Goal: Transaction & Acquisition: Obtain resource

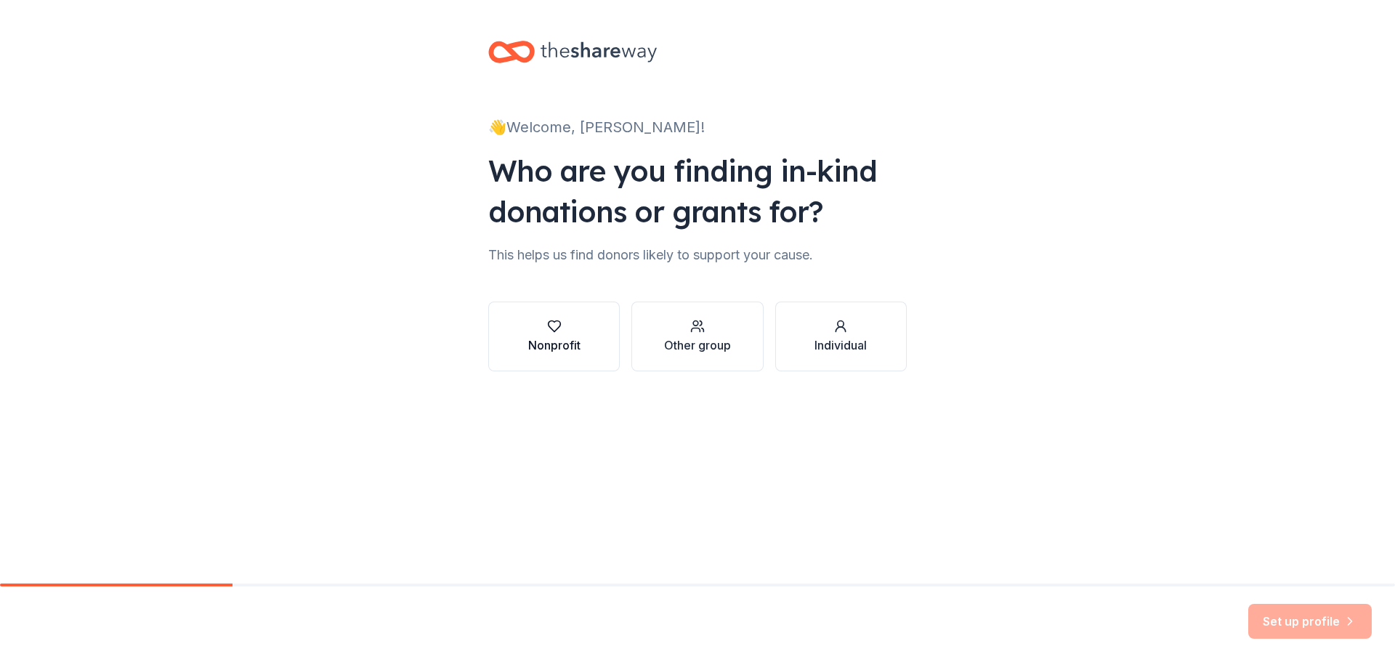
click at [557, 330] on icon "button" at bounding box center [554, 326] width 12 height 11
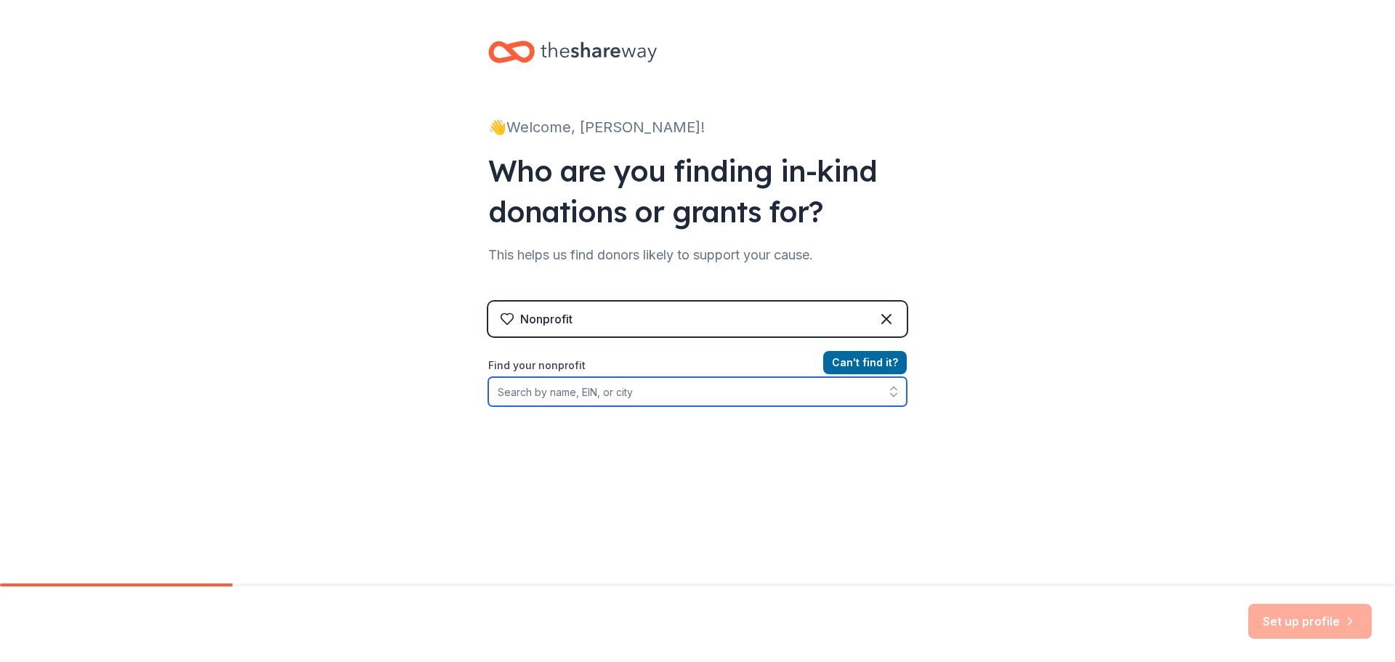
paste input "33-2206662"
type input "33-2206662"
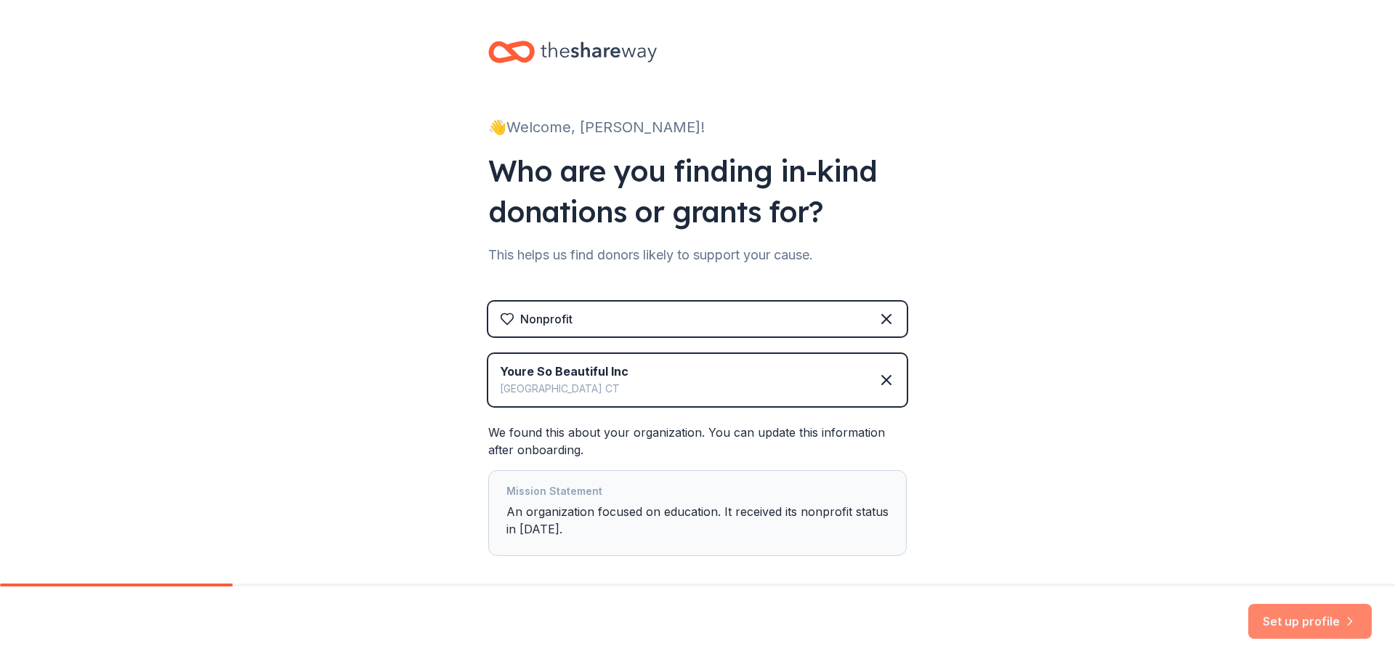
click at [1306, 623] on button "Set up profile" at bounding box center [1310, 621] width 124 height 35
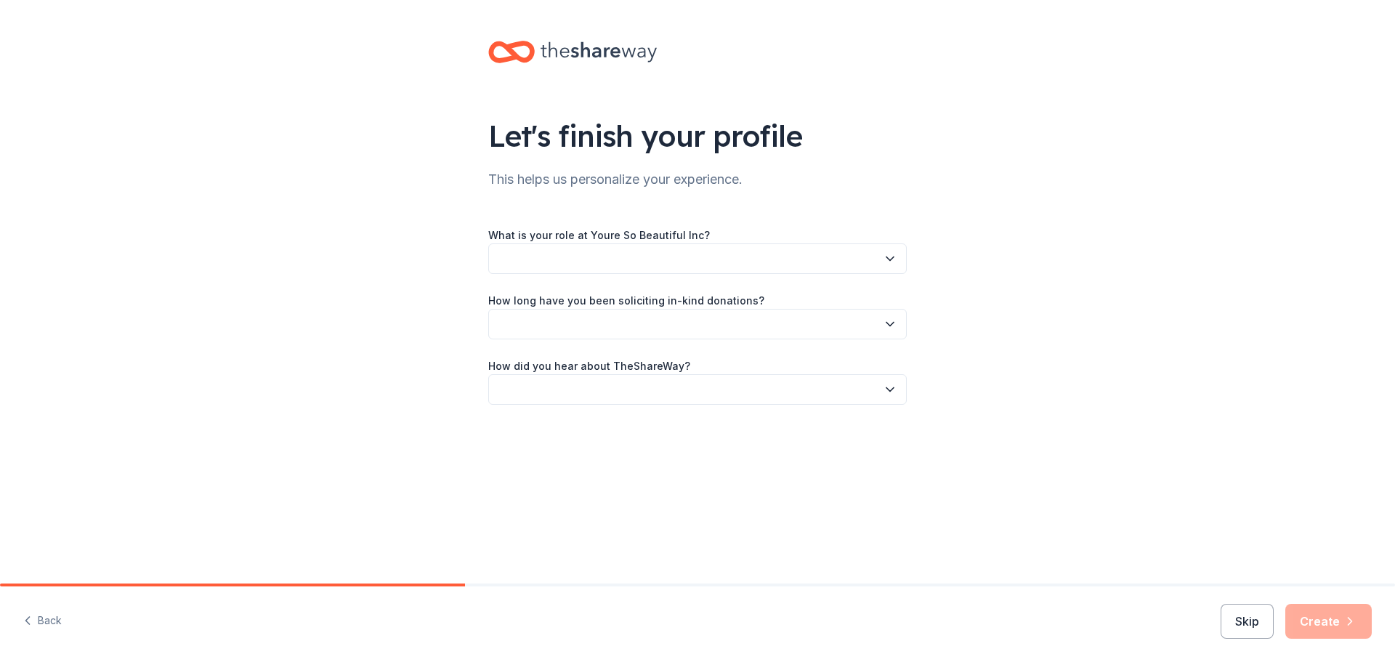
click at [889, 262] on icon "button" at bounding box center [890, 258] width 15 height 15
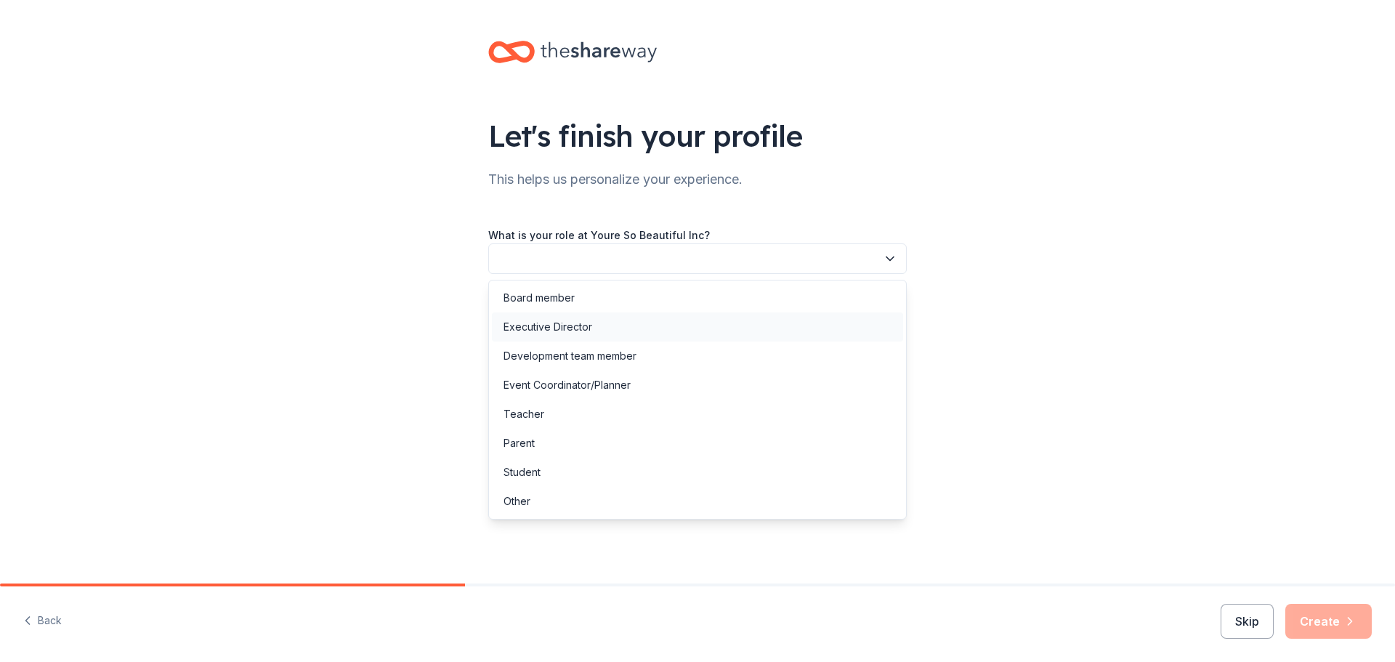
click at [604, 320] on div "Executive Director" at bounding box center [697, 326] width 411 height 29
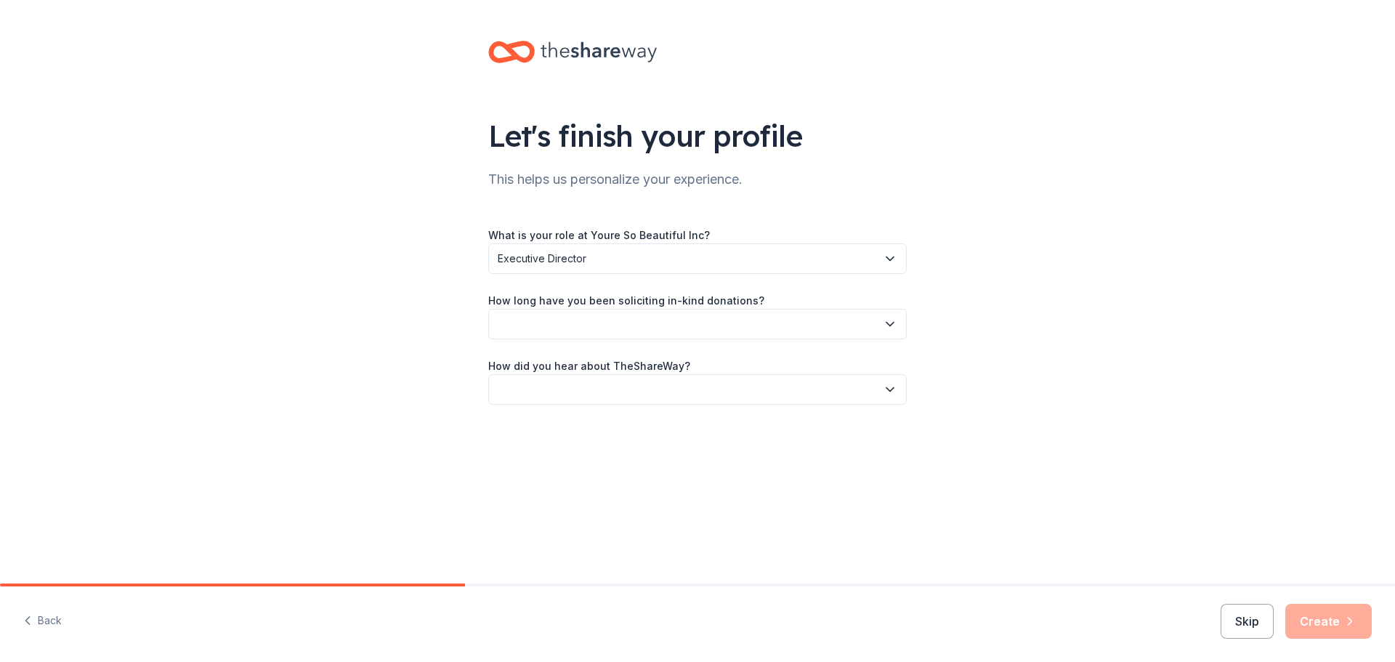
click at [892, 322] on icon "button" at bounding box center [890, 324] width 15 height 15
click at [629, 365] on div "This is my first time!" at bounding box center [697, 363] width 411 height 29
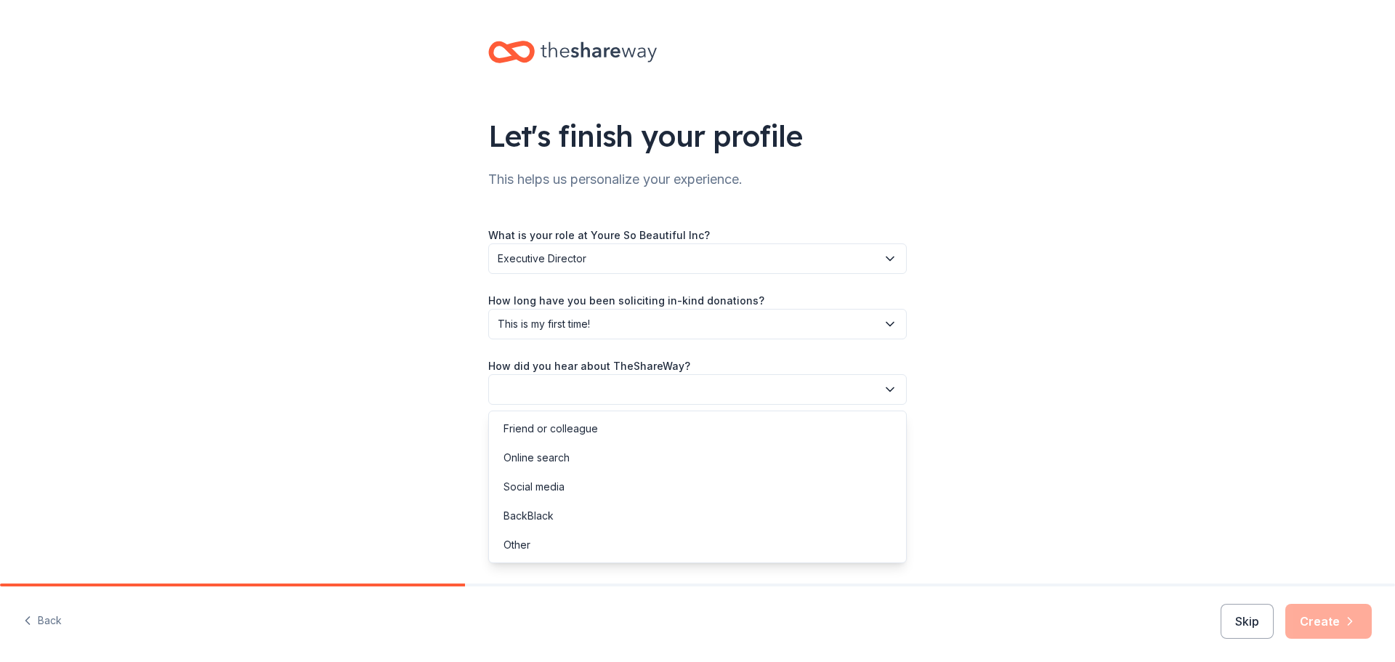
click at [891, 387] on icon "button" at bounding box center [890, 389] width 15 height 15
click at [597, 453] on div "Online search" at bounding box center [697, 457] width 411 height 29
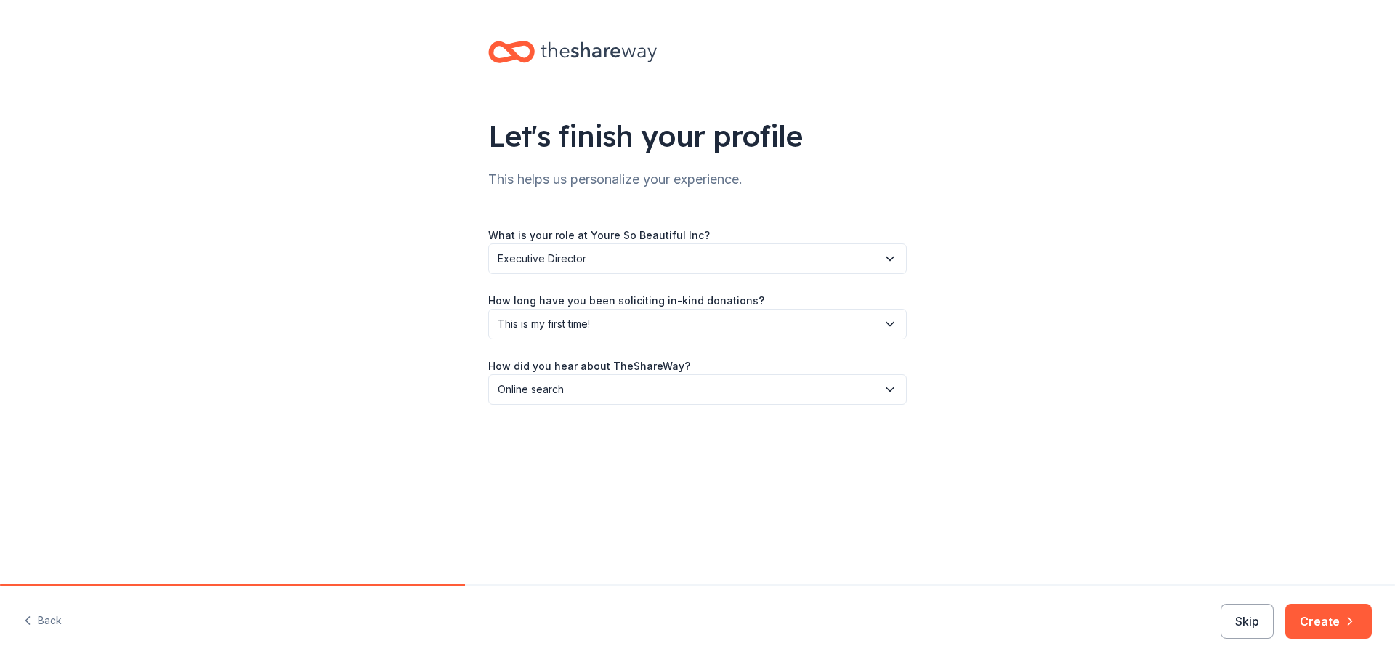
click at [1347, 626] on icon "button" at bounding box center [1350, 621] width 15 height 15
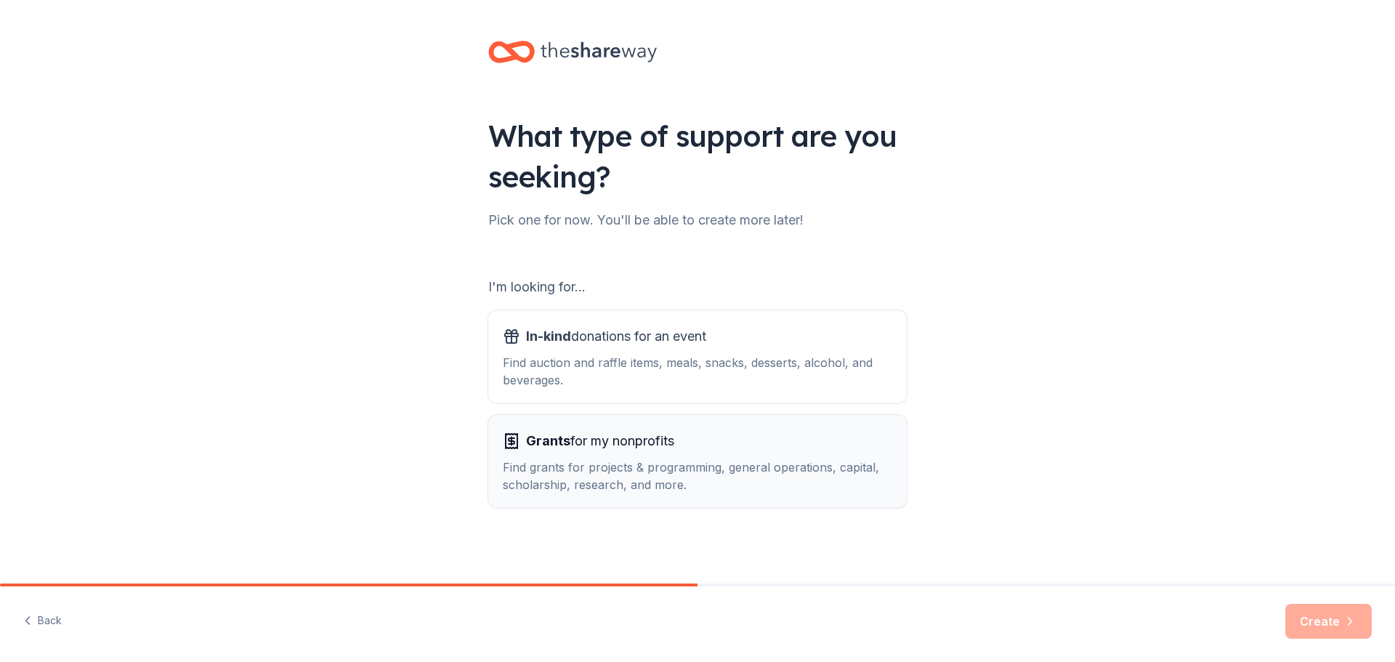
click at [798, 474] on div "Find grants for projects & programming, general operations, capital, scholarshi…" at bounding box center [697, 475] width 389 height 35
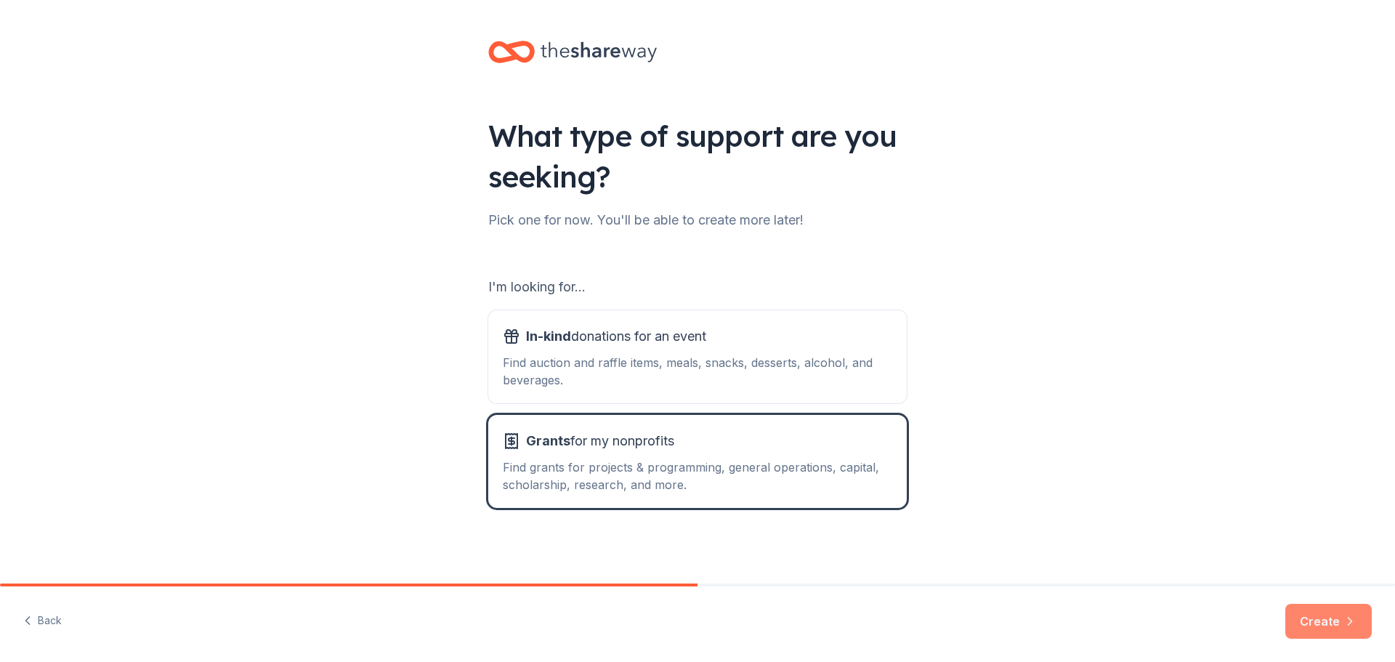
click at [1318, 628] on button "Create" at bounding box center [1328, 621] width 86 height 35
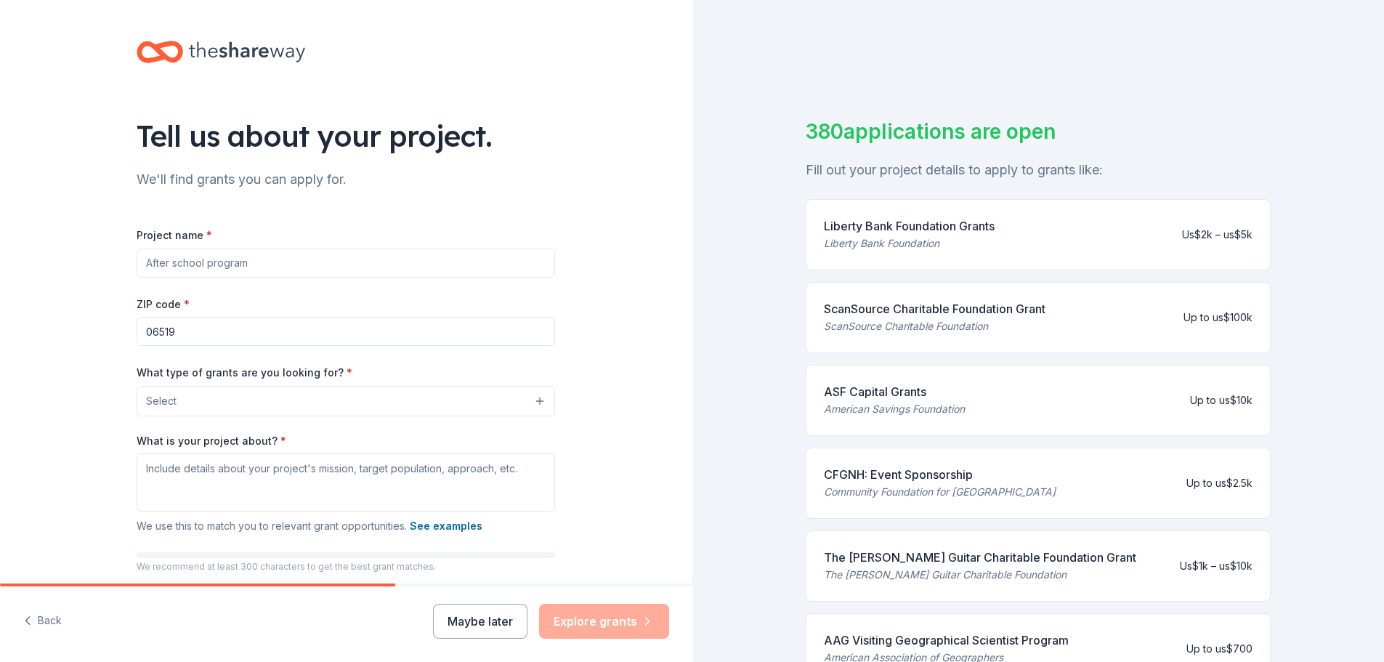
click at [329, 256] on input "Project name *" at bounding box center [346, 263] width 419 height 29
type input "You're So Beautiful, Inc."
click at [535, 399] on button "Select" at bounding box center [346, 401] width 419 height 31
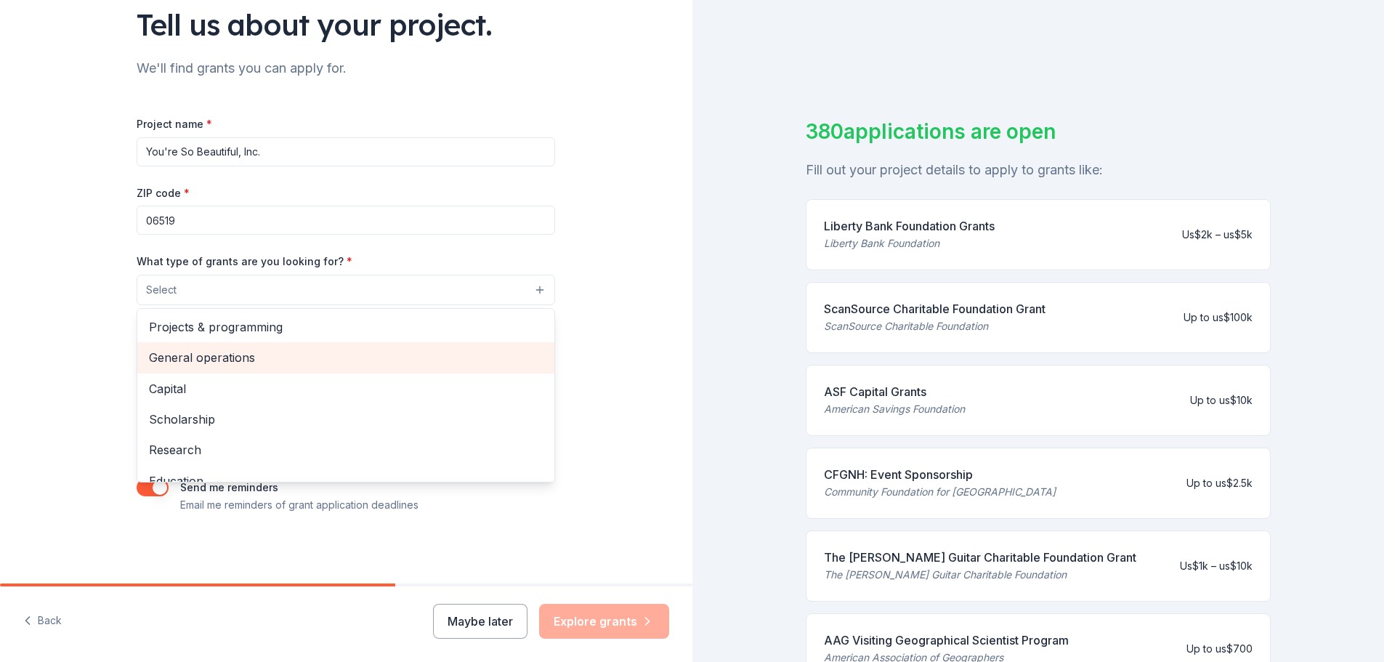
click at [327, 361] on span "General operations" at bounding box center [346, 357] width 394 height 19
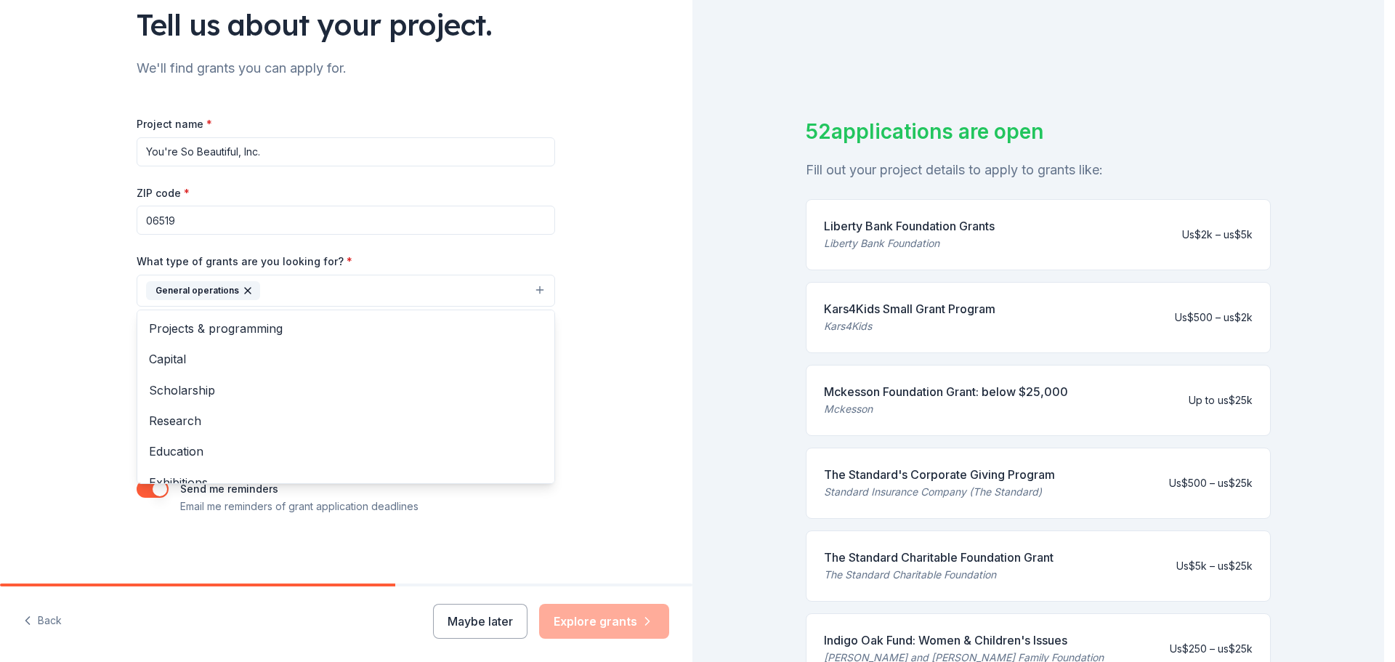
click at [628, 288] on div "Tell us about your project. We'll find grants you can apply for. Project name *…" at bounding box center [346, 237] width 692 height 696
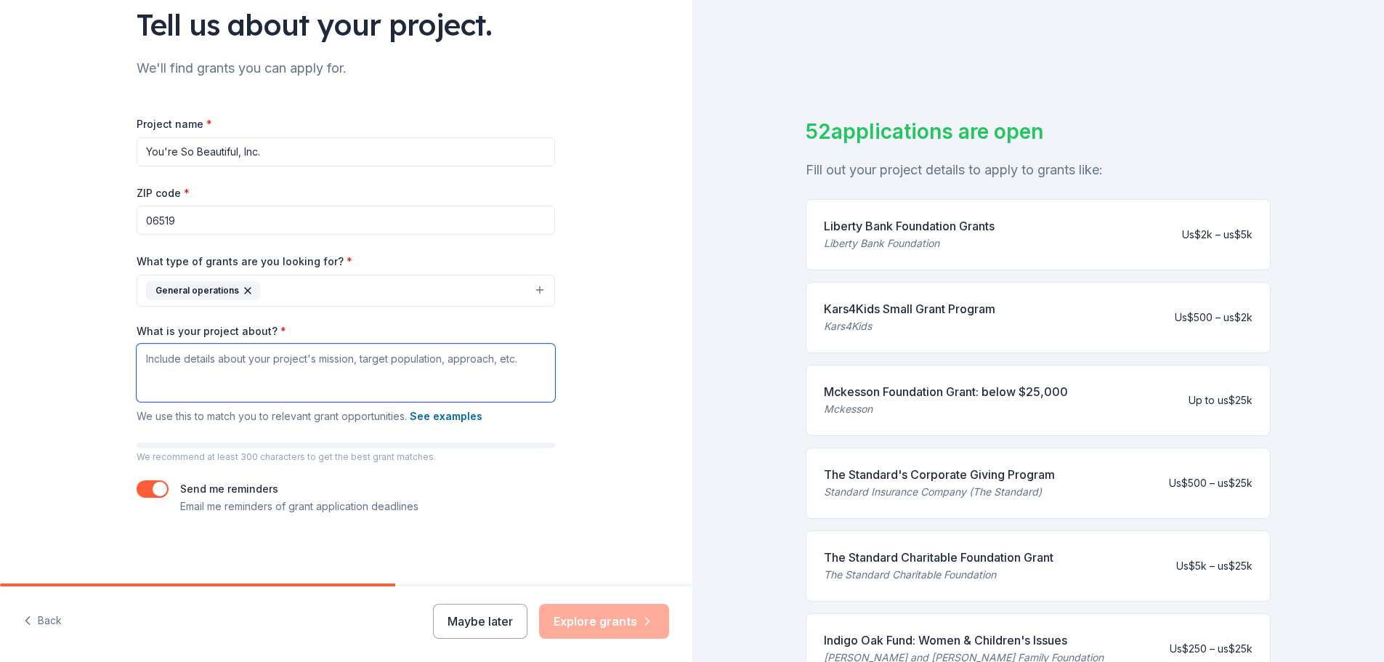
click at [163, 369] on textarea "What is your project about? *" at bounding box center [346, 373] width 419 height 58
paste textarea "My name is Shantell Johnson, and I am the Founder and CEO of You’re So Beautifu…"
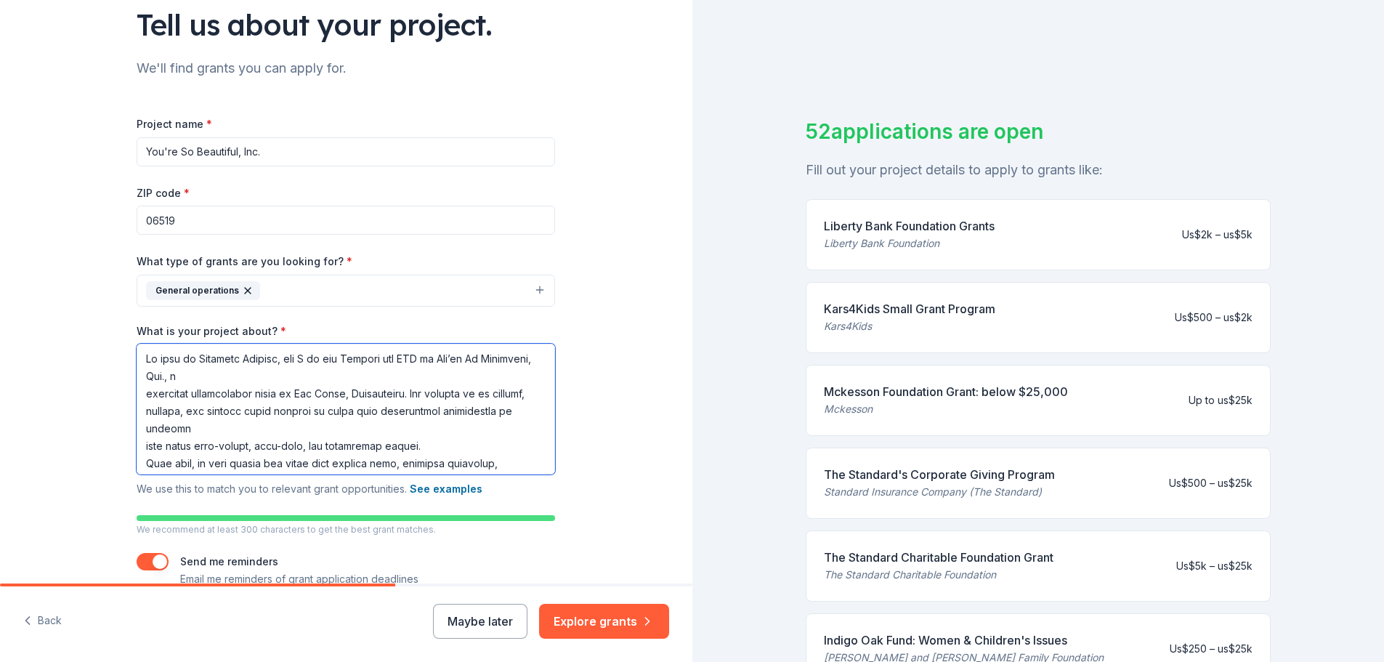
click at [233, 376] on textarea "What is your project about? *" at bounding box center [346, 409] width 419 height 131
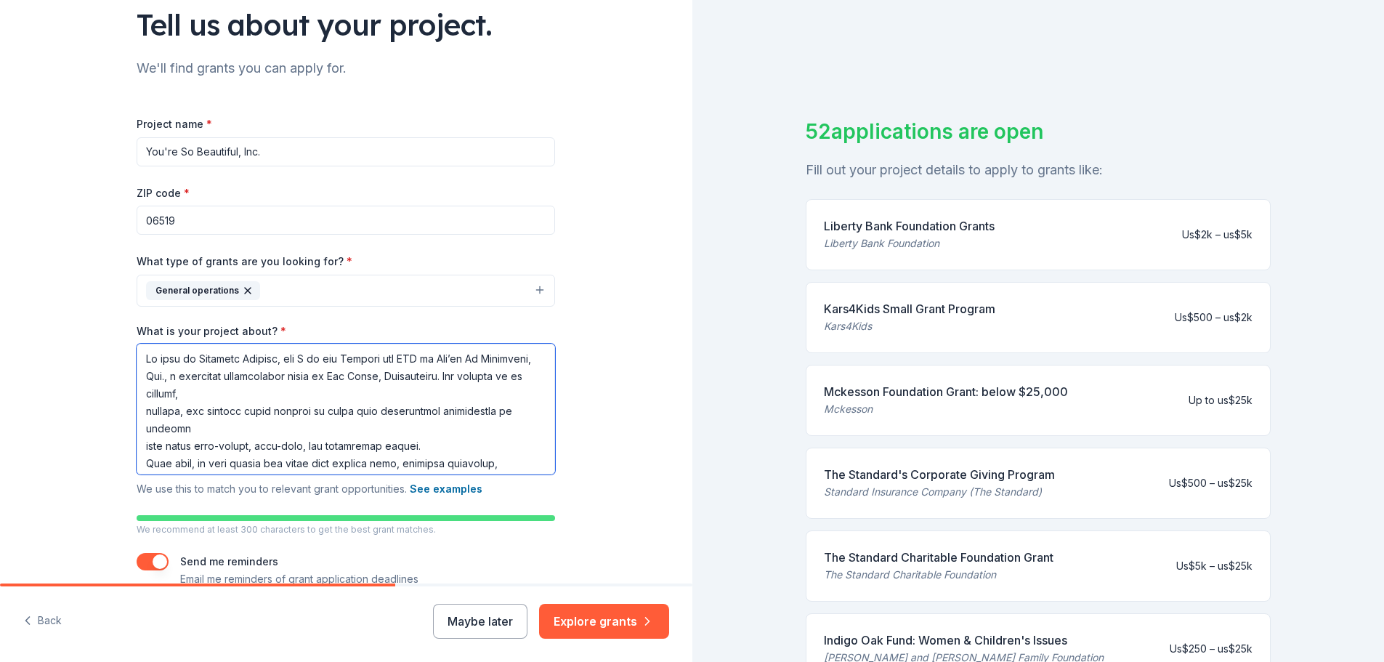
click at [270, 392] on textarea "What is your project about? *" at bounding box center [346, 409] width 419 height 131
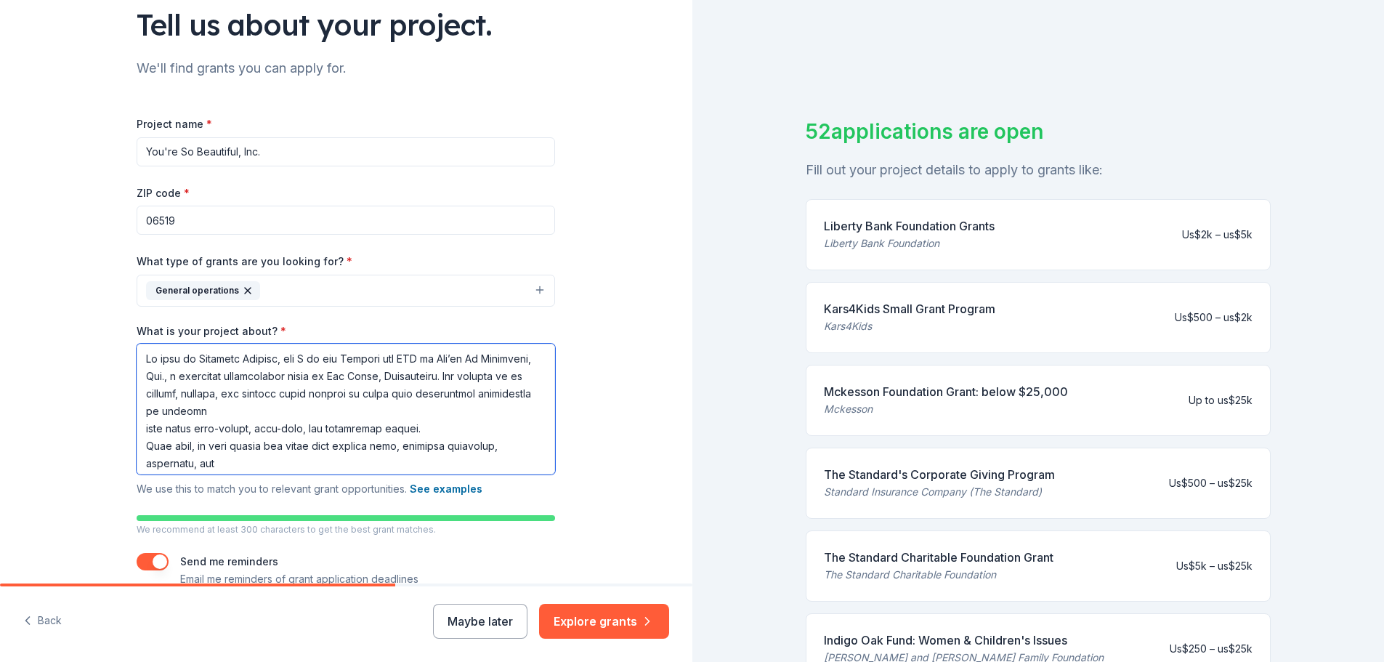
click at [351, 413] on textarea "What is your project about? *" at bounding box center [346, 409] width 419 height 131
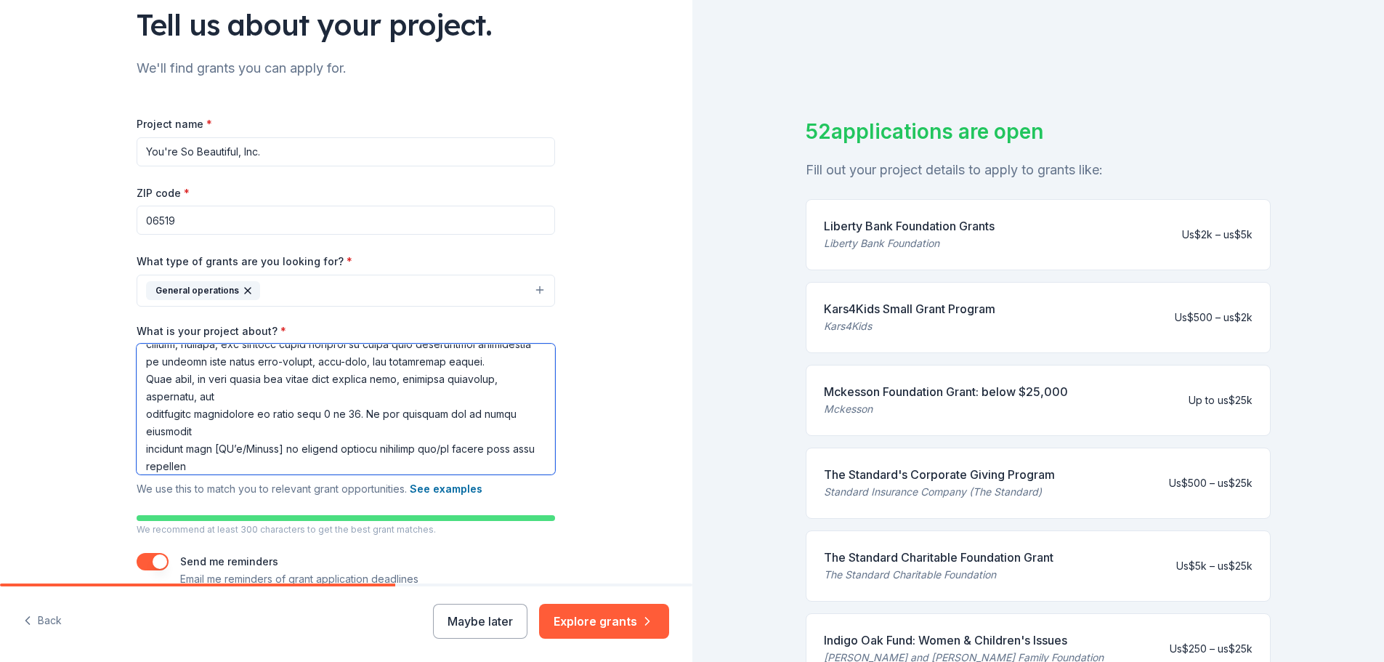
scroll to position [73, 0]
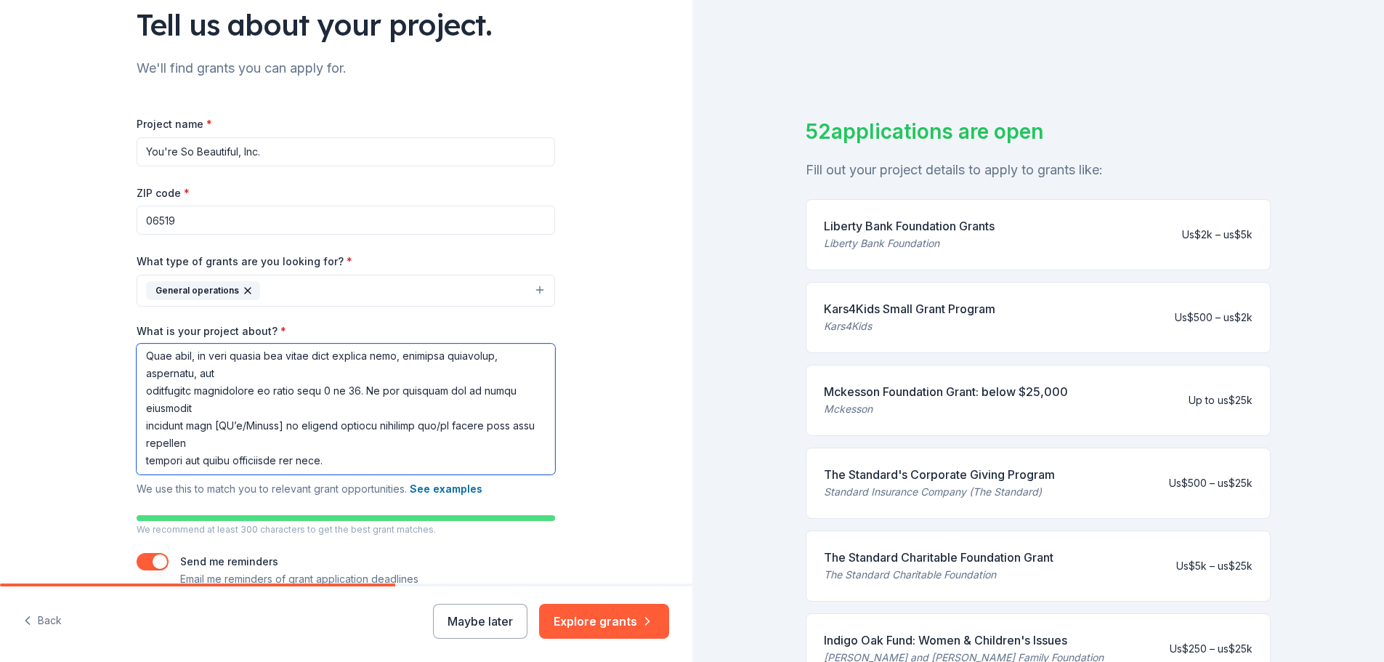
click at [259, 387] on textarea "What is your project about? *" at bounding box center [346, 409] width 419 height 131
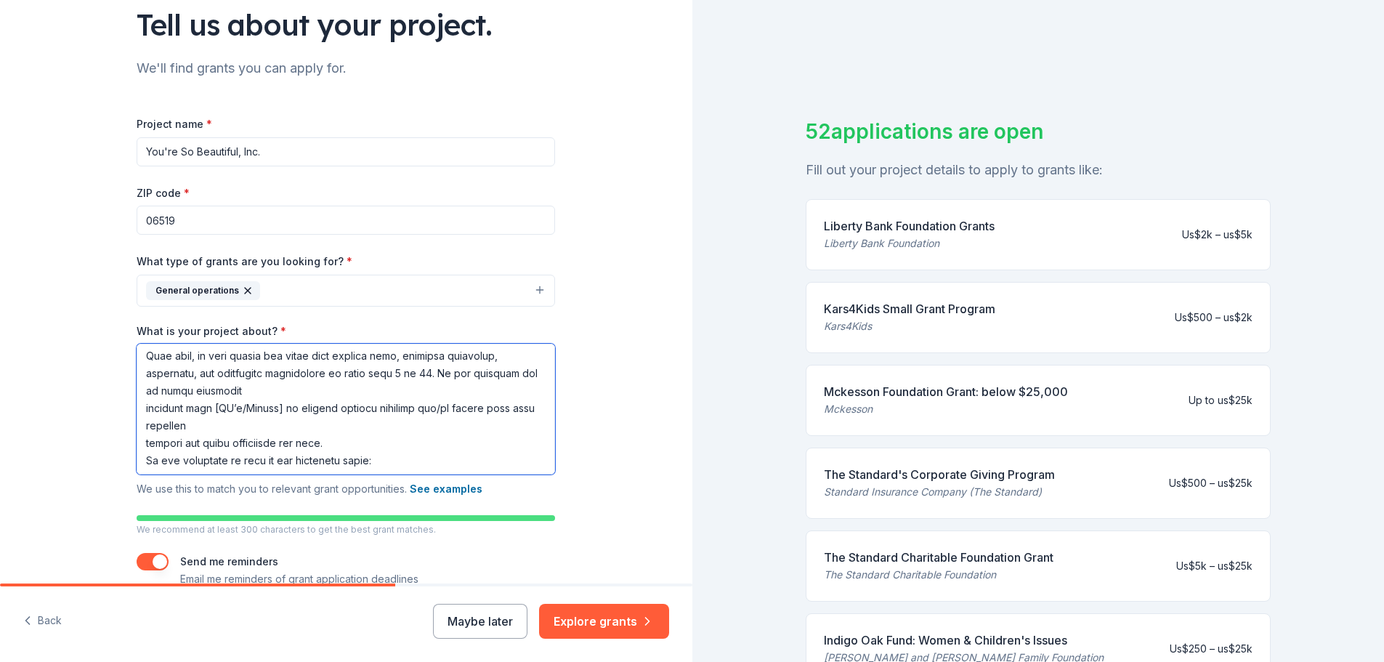
click at [277, 406] on textarea "What is your project about? *" at bounding box center [346, 409] width 419 height 131
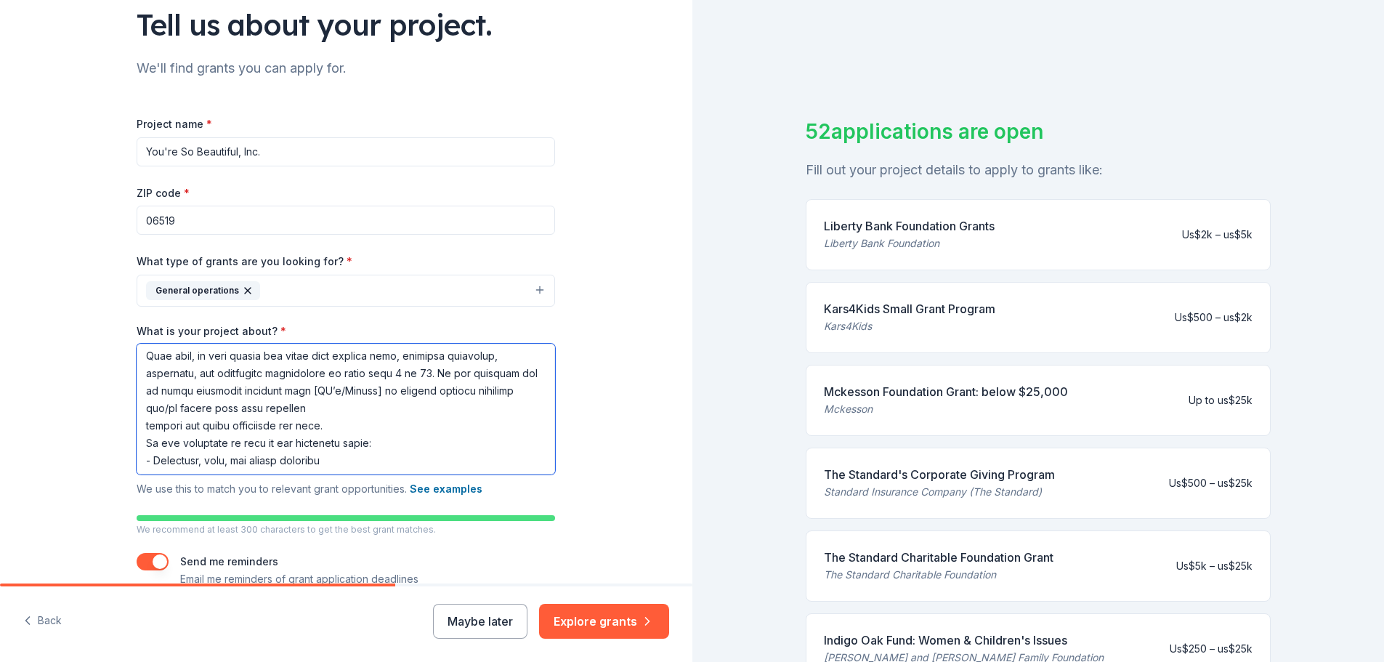
click at [295, 408] on textarea "What is your project about? *" at bounding box center [346, 409] width 419 height 131
drag, startPoint x: 196, startPoint y: 410, endPoint x: 205, endPoint y: 409, distance: 8.7
click at [197, 409] on textarea "What is your project about? *" at bounding box center [346, 409] width 419 height 131
click at [296, 405] on textarea "What is your project about? *" at bounding box center [346, 409] width 419 height 131
click at [429, 406] on textarea "What is your project about? *" at bounding box center [346, 409] width 419 height 131
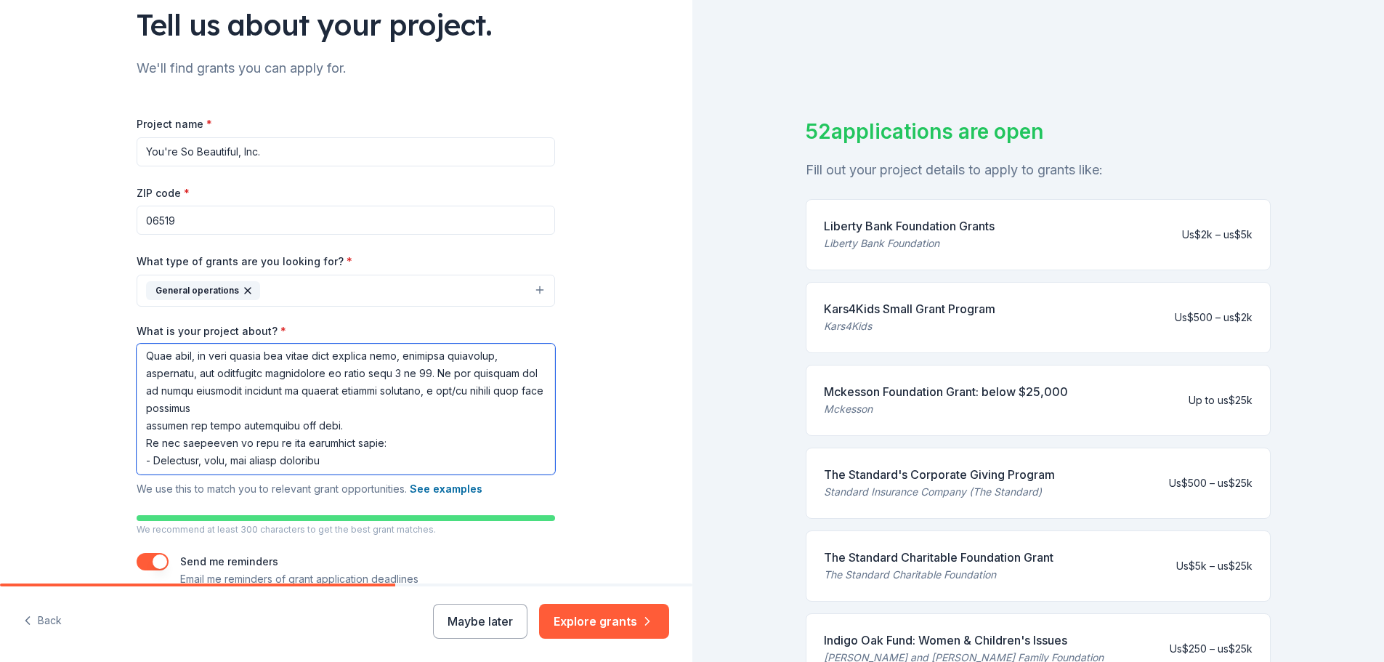
type textarea "My name is Shantell Johnson, and I am the Founder and CEO of You’re So Beautifu…"
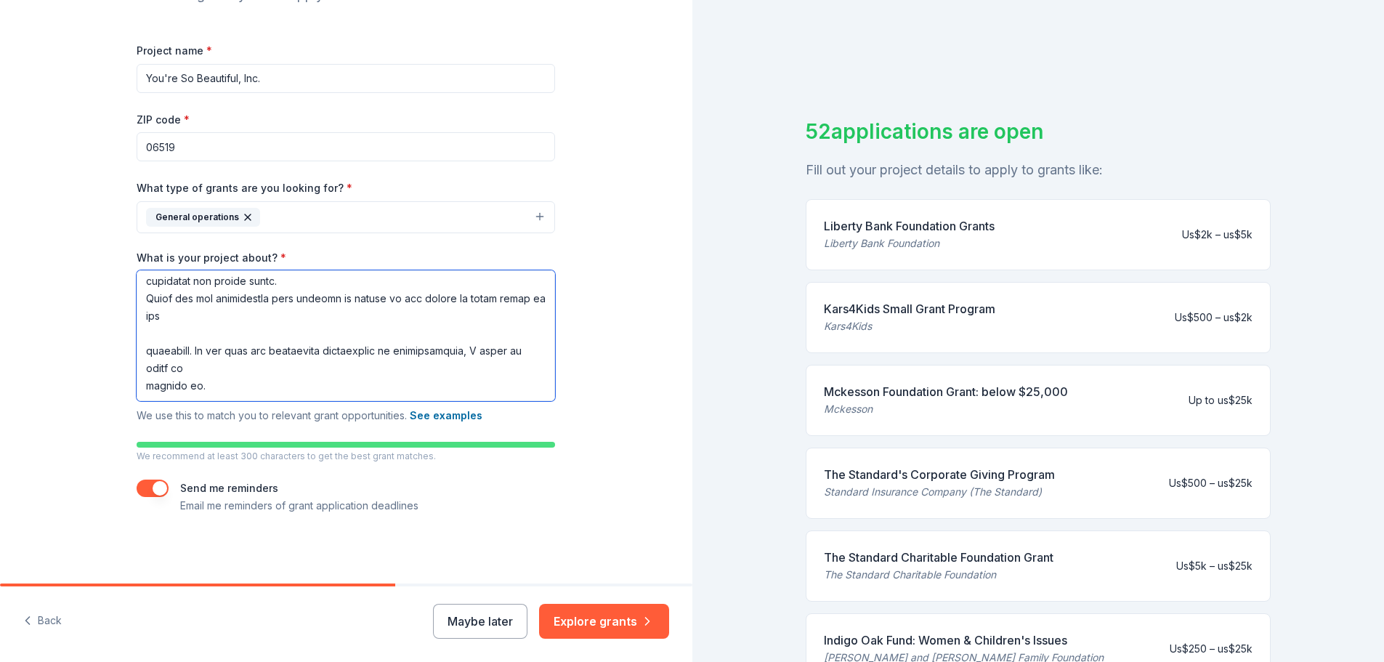
scroll to position [185, 0]
drag, startPoint x: 145, startPoint y: 468, endPoint x: 496, endPoint y: 573, distance: 366.9
click at [498, 578] on div "Tell us about your project. We'll find grants you can apply for. Project name *…" at bounding box center [345, 199] width 465 height 769
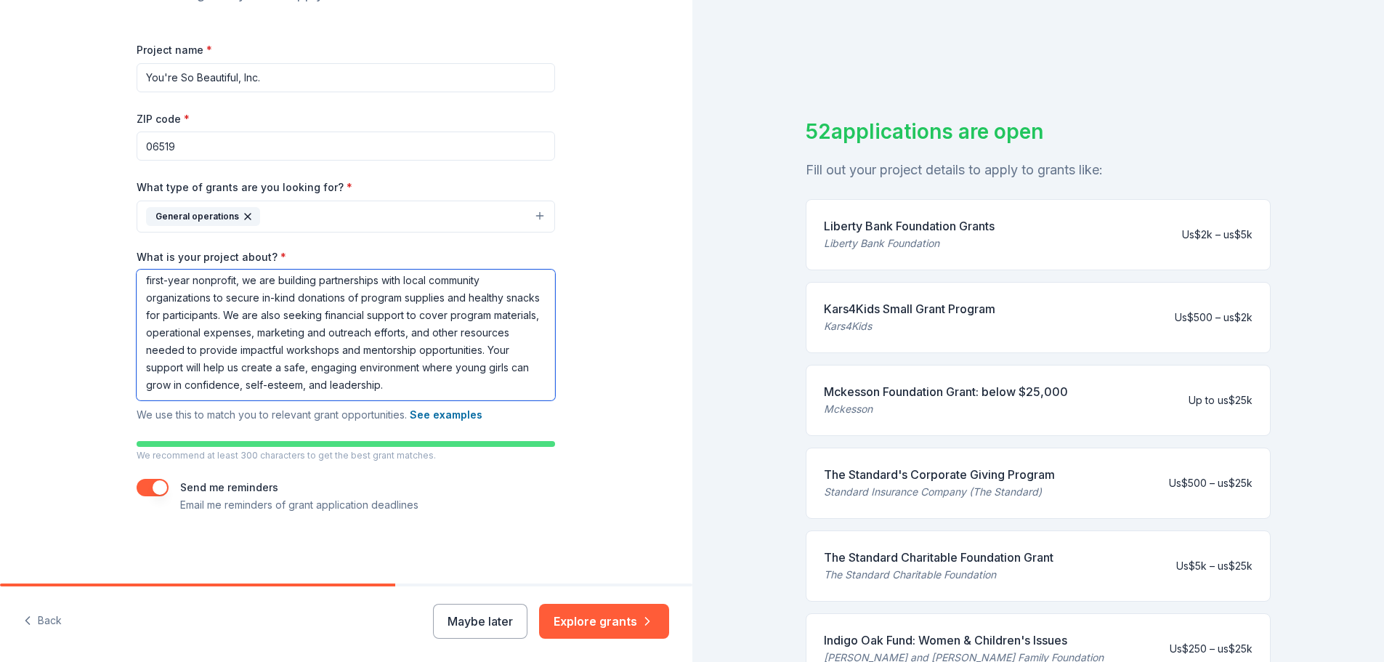
scroll to position [17, 0]
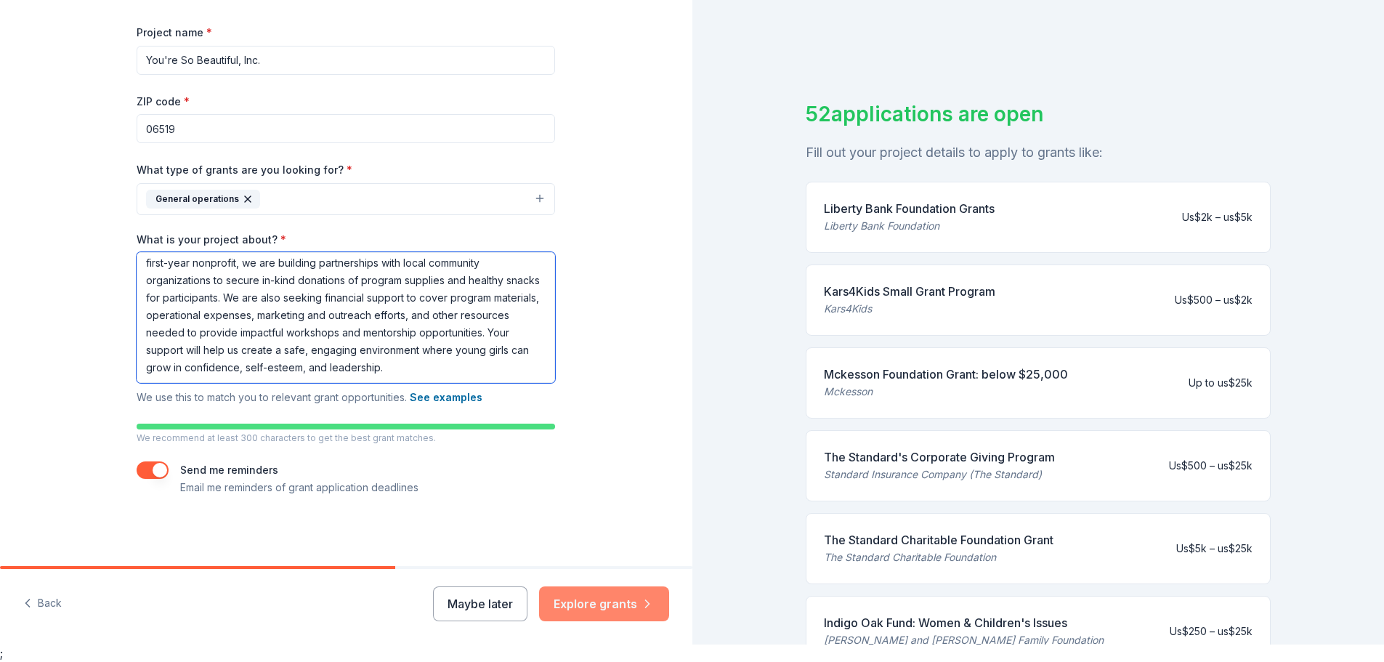
type textarea "You're So Beautiful, Inc. is seeking funding to support our mission of educatin…"
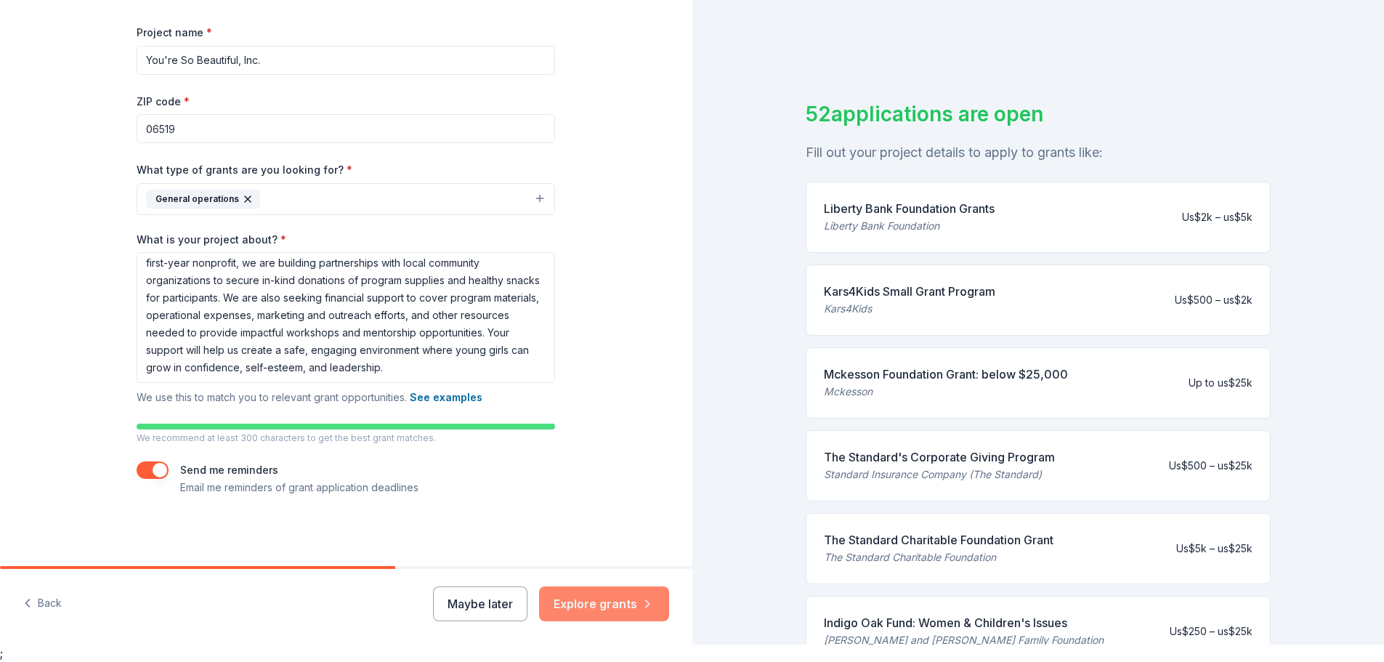
click at [588, 602] on button "Explore grants" at bounding box center [604, 603] width 130 height 35
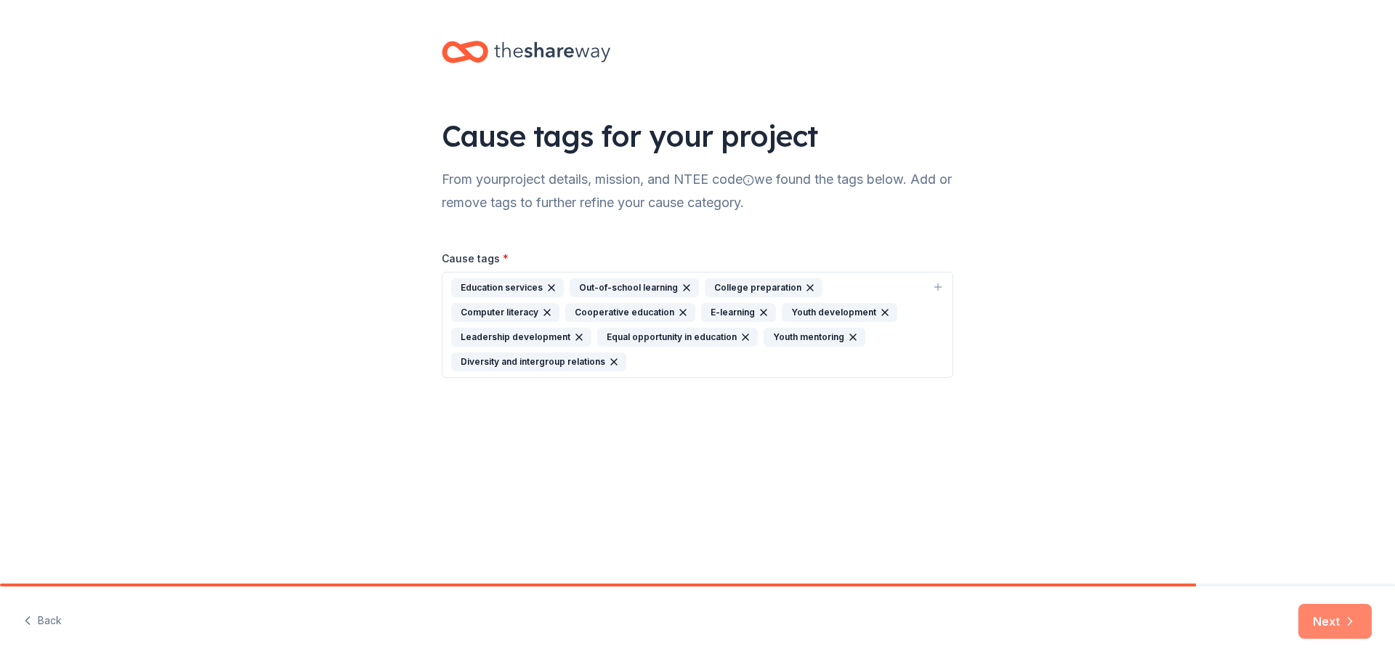
click at [1347, 629] on button "Next" at bounding box center [1334, 621] width 73 height 35
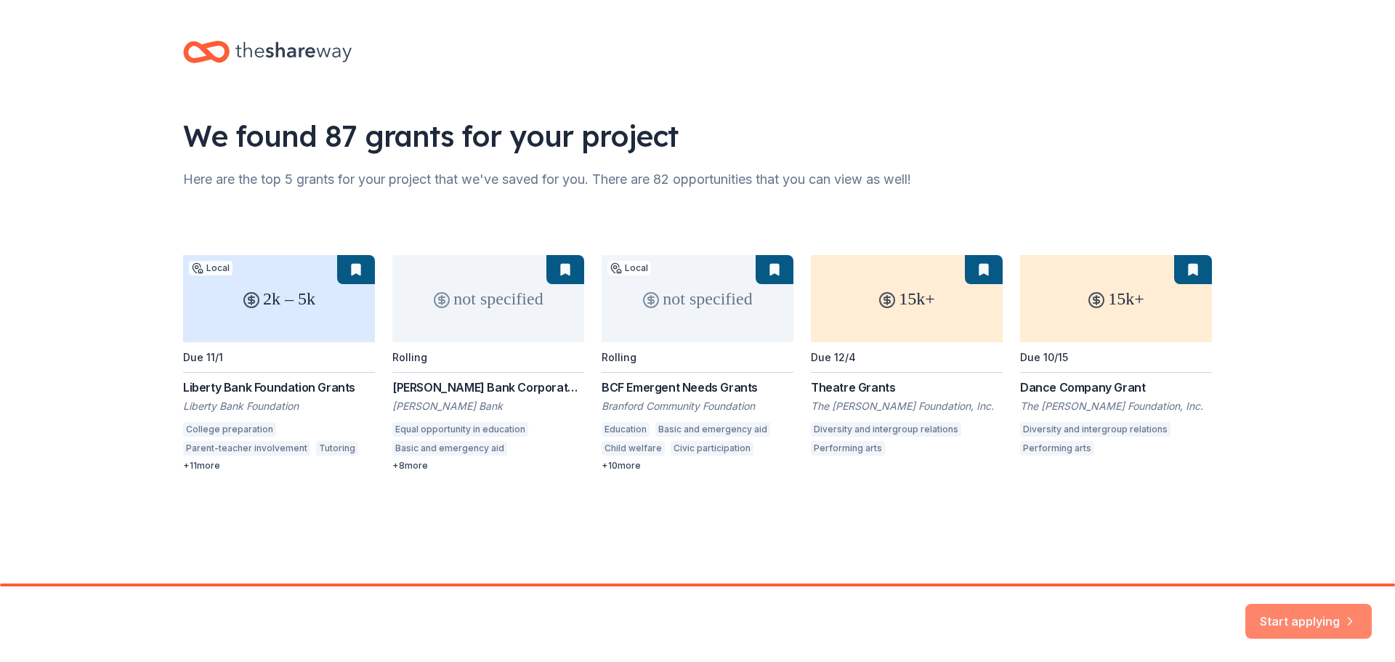
click at [1324, 621] on button "Start applying" at bounding box center [1308, 612] width 126 height 35
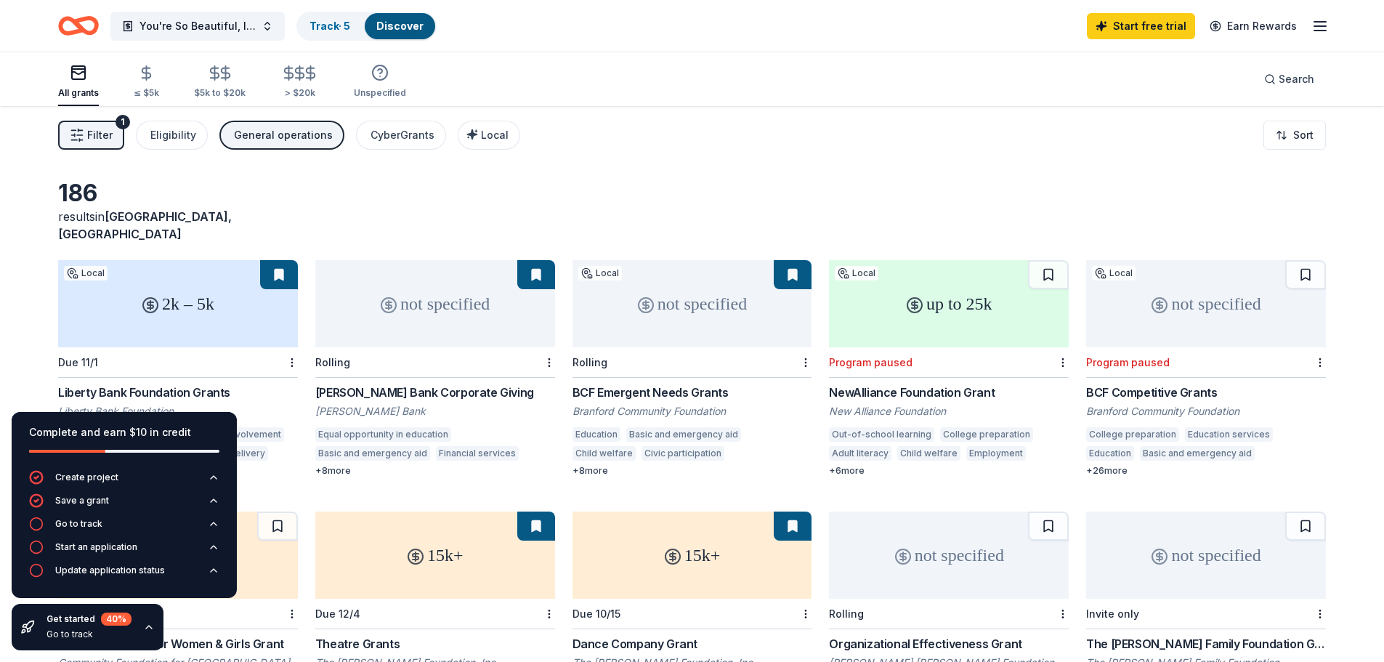
click at [200, 267] on div "2k – 5k" at bounding box center [178, 303] width 240 height 87
click at [450, 310] on div "not specified" at bounding box center [435, 303] width 240 height 87
click at [705, 286] on div "not specified" at bounding box center [693, 303] width 240 height 87
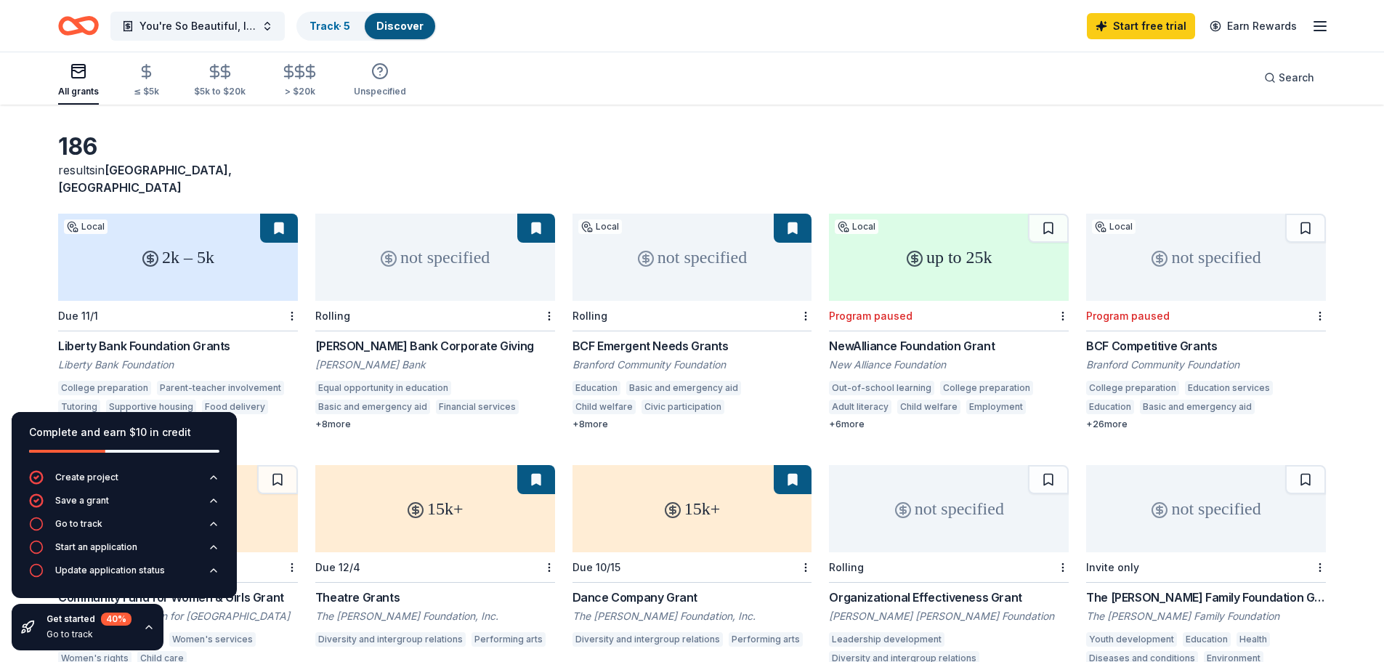
scroll to position [73, 0]
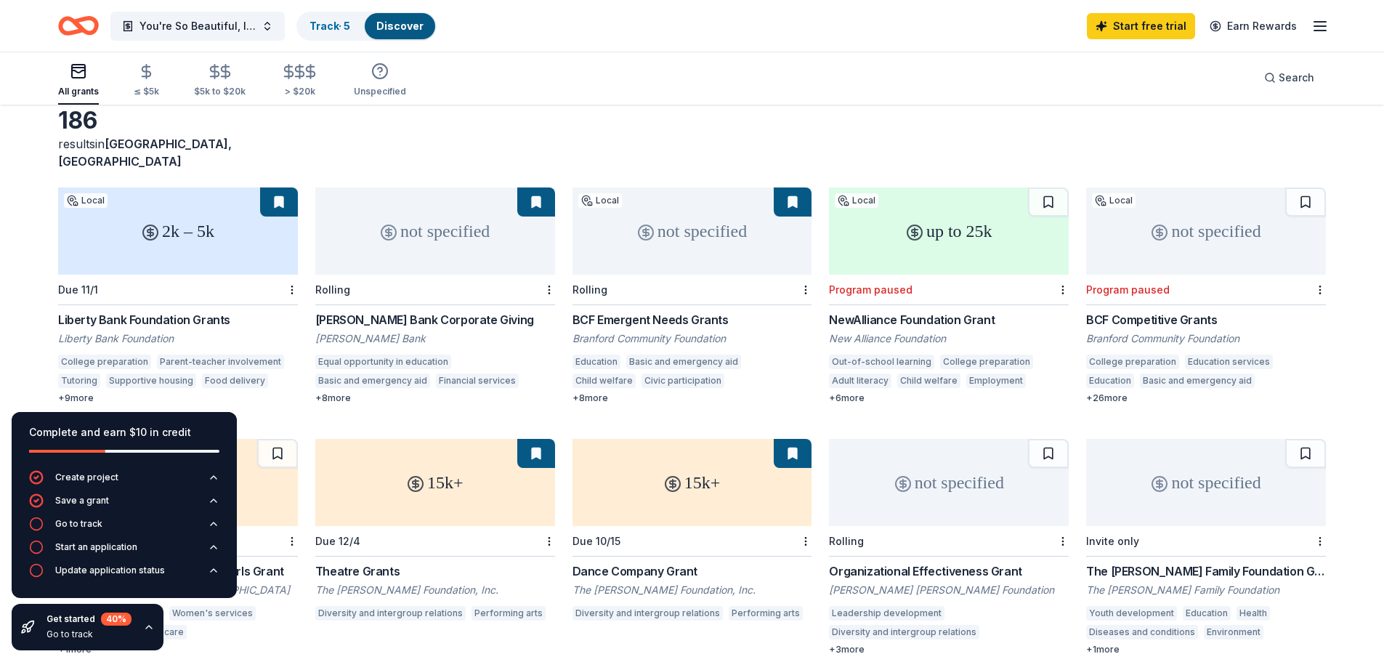
click at [941, 218] on div "up to 25k" at bounding box center [949, 230] width 240 height 87
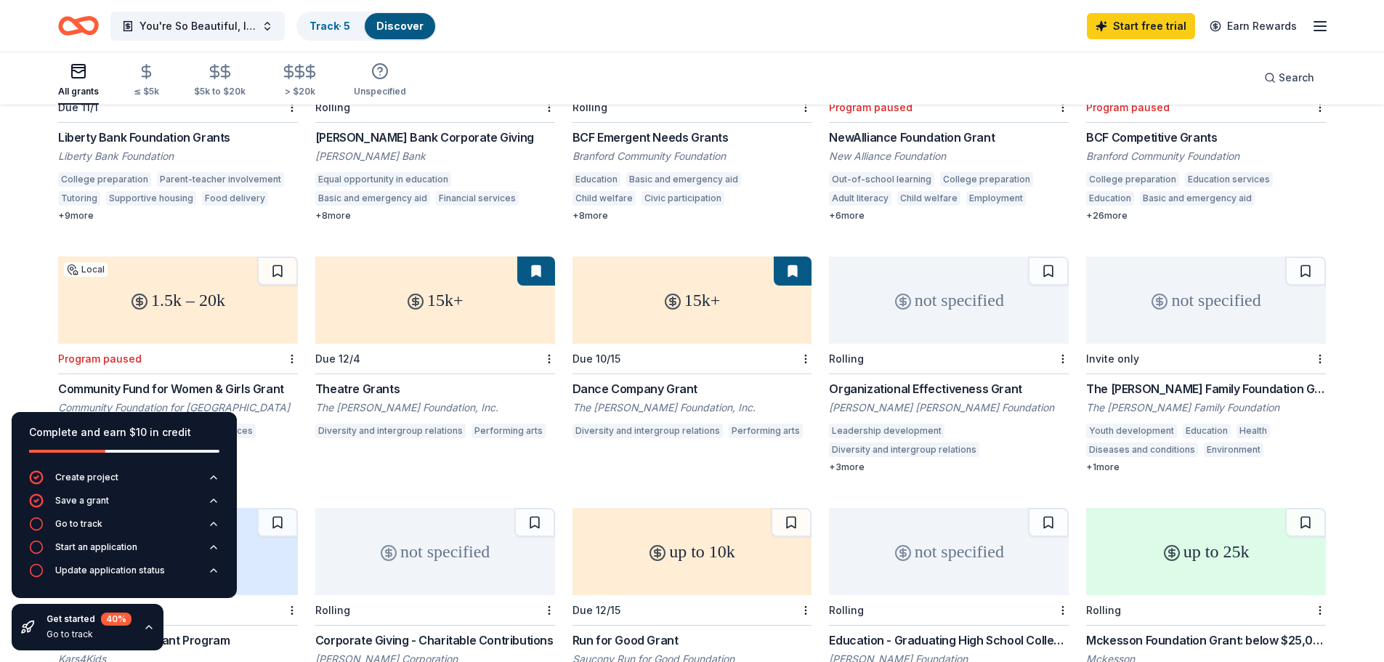
scroll to position [291, 0]
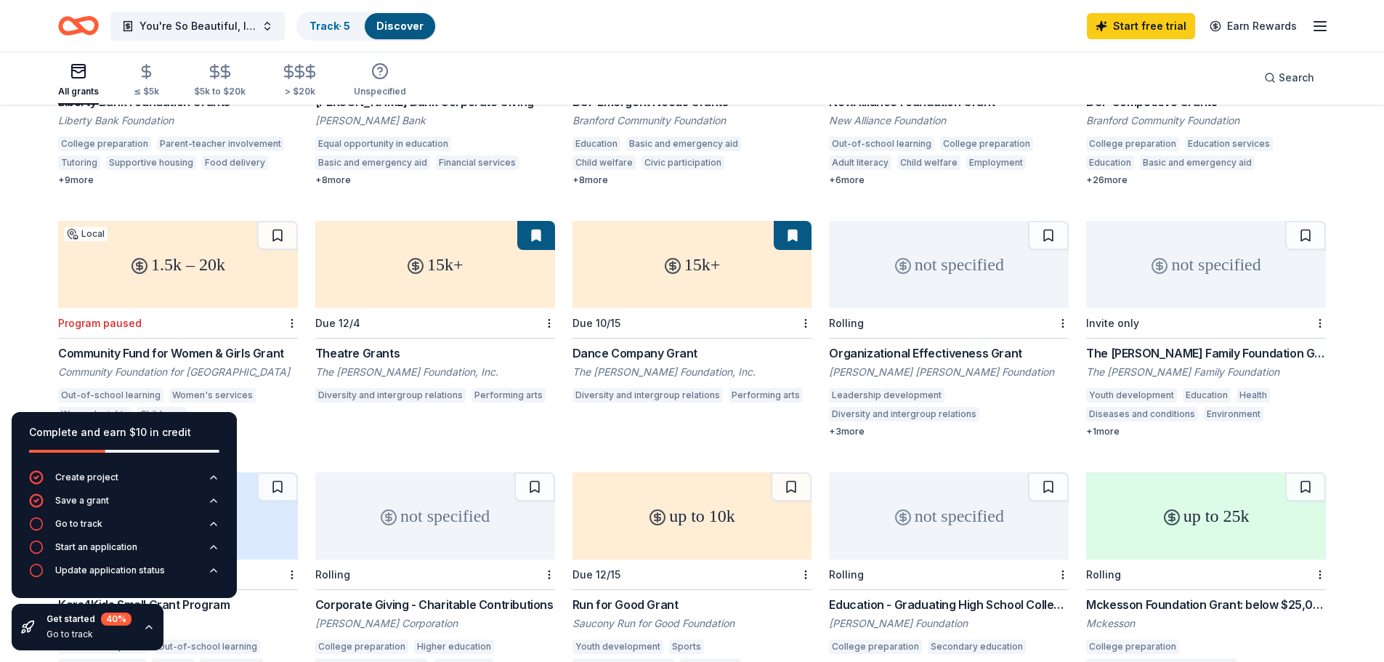
click at [941, 251] on div "not specified" at bounding box center [949, 264] width 240 height 87
click at [1131, 241] on div "not specified" at bounding box center [1206, 264] width 240 height 87
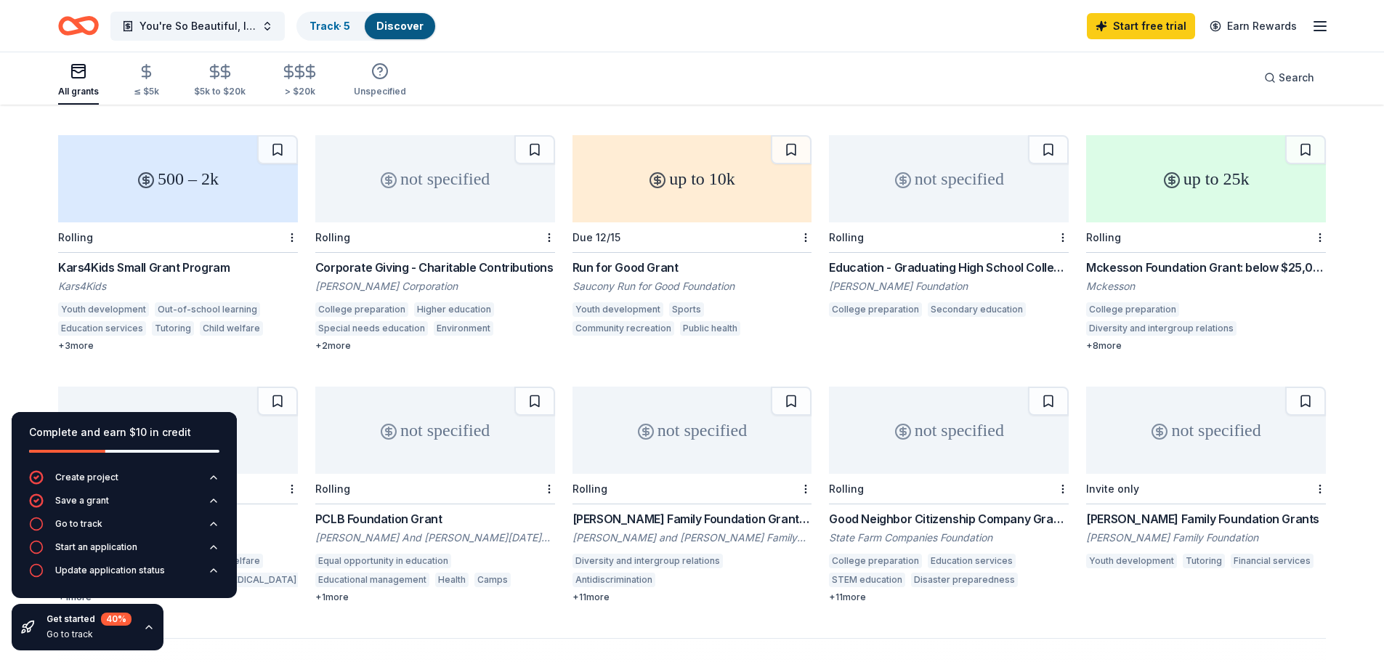
scroll to position [654, 0]
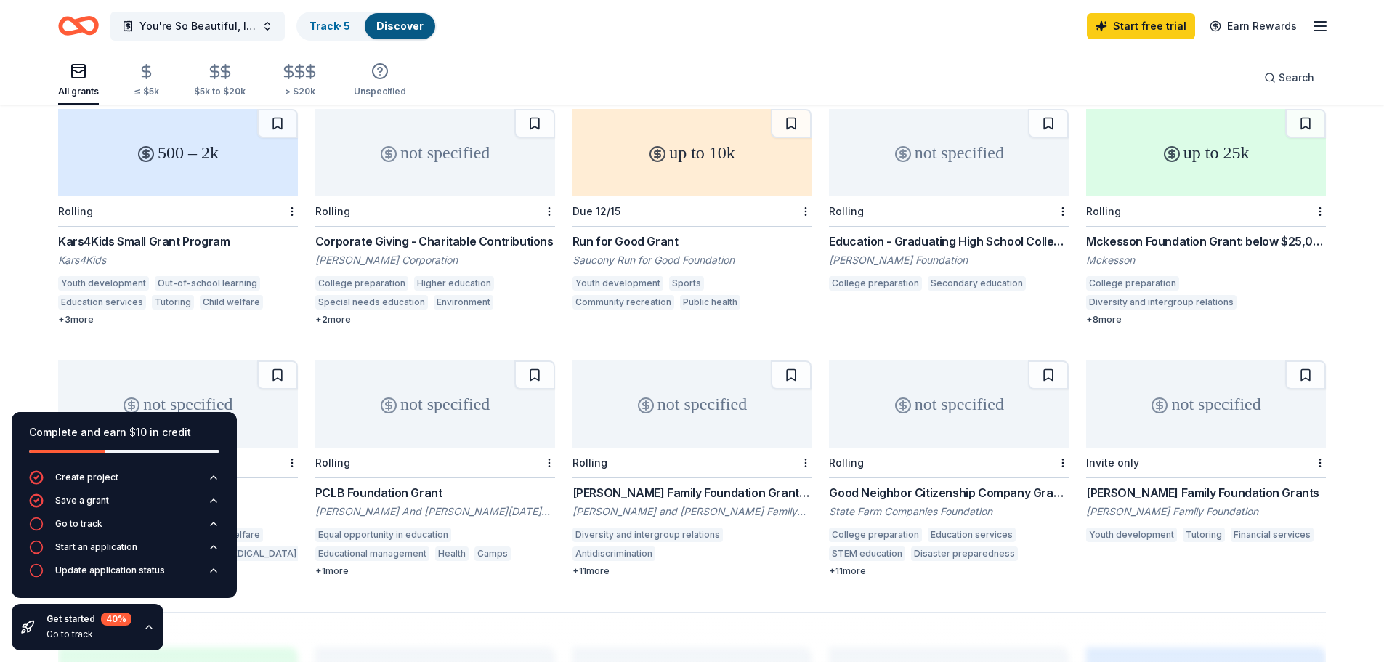
click at [169, 150] on div "500 – 2k" at bounding box center [178, 152] width 240 height 87
click at [430, 134] on div "not specified" at bounding box center [435, 152] width 240 height 87
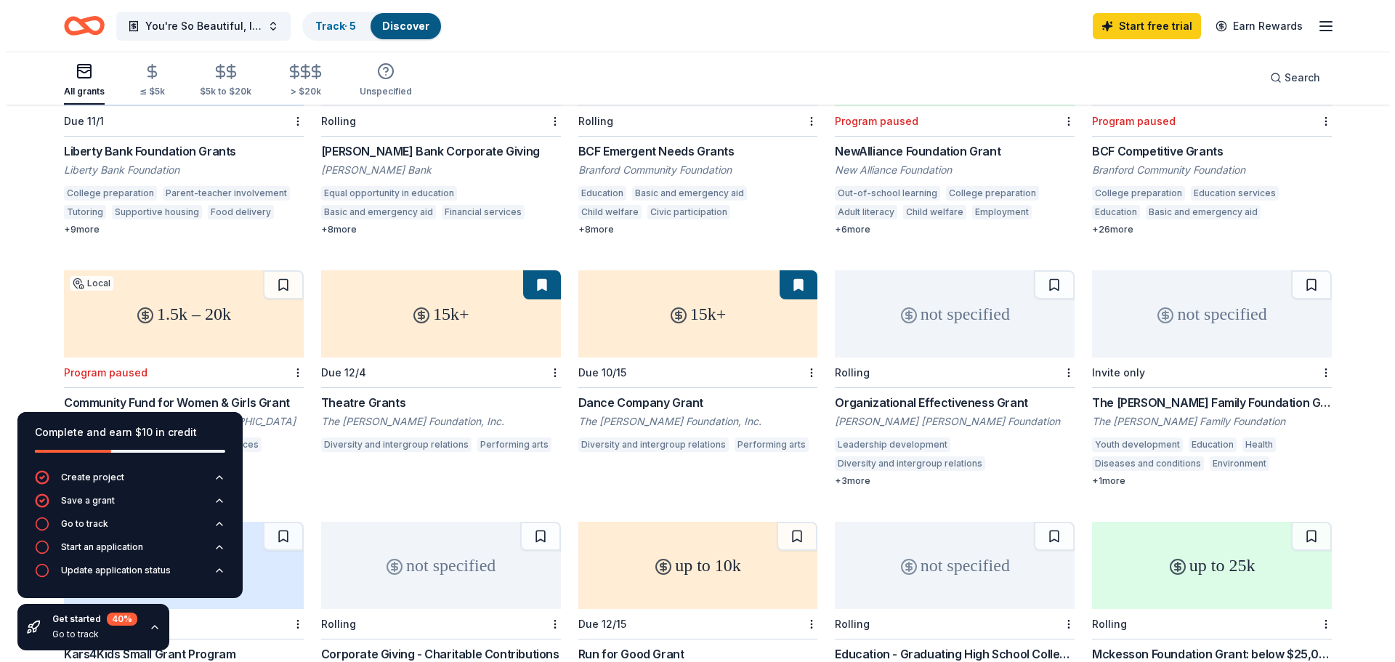
scroll to position [0, 0]
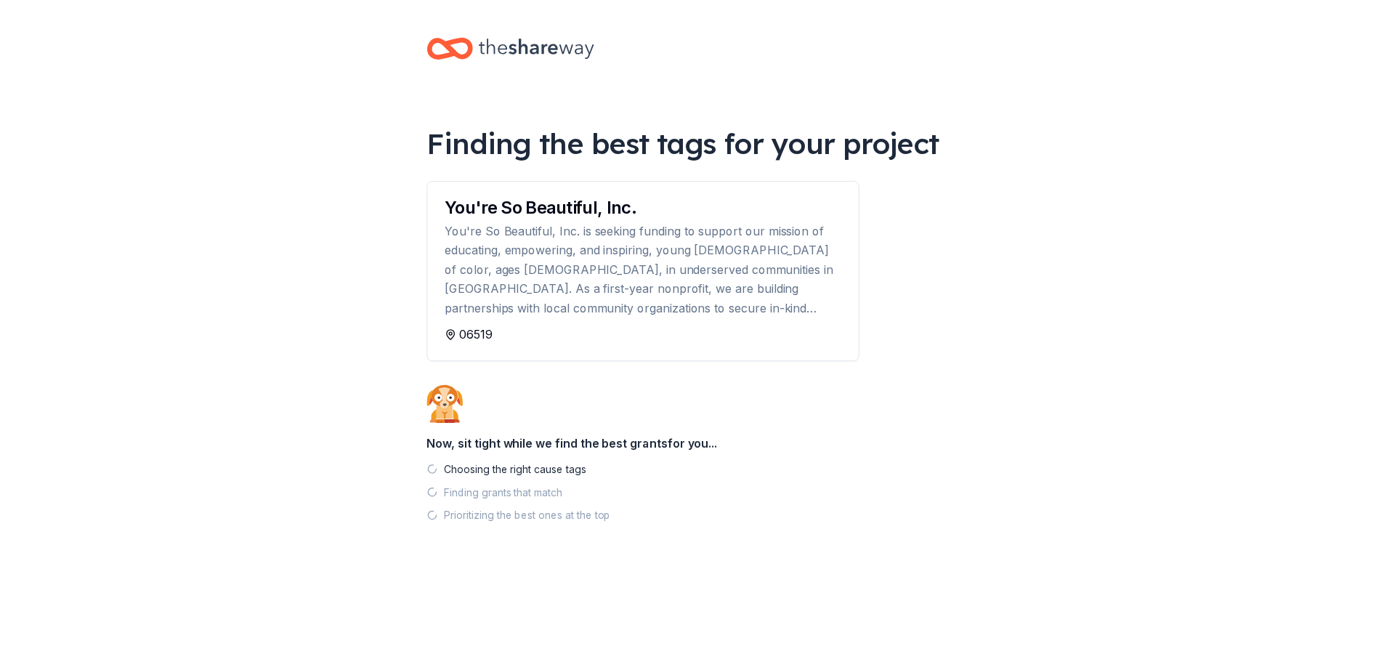
scroll to position [17, 0]
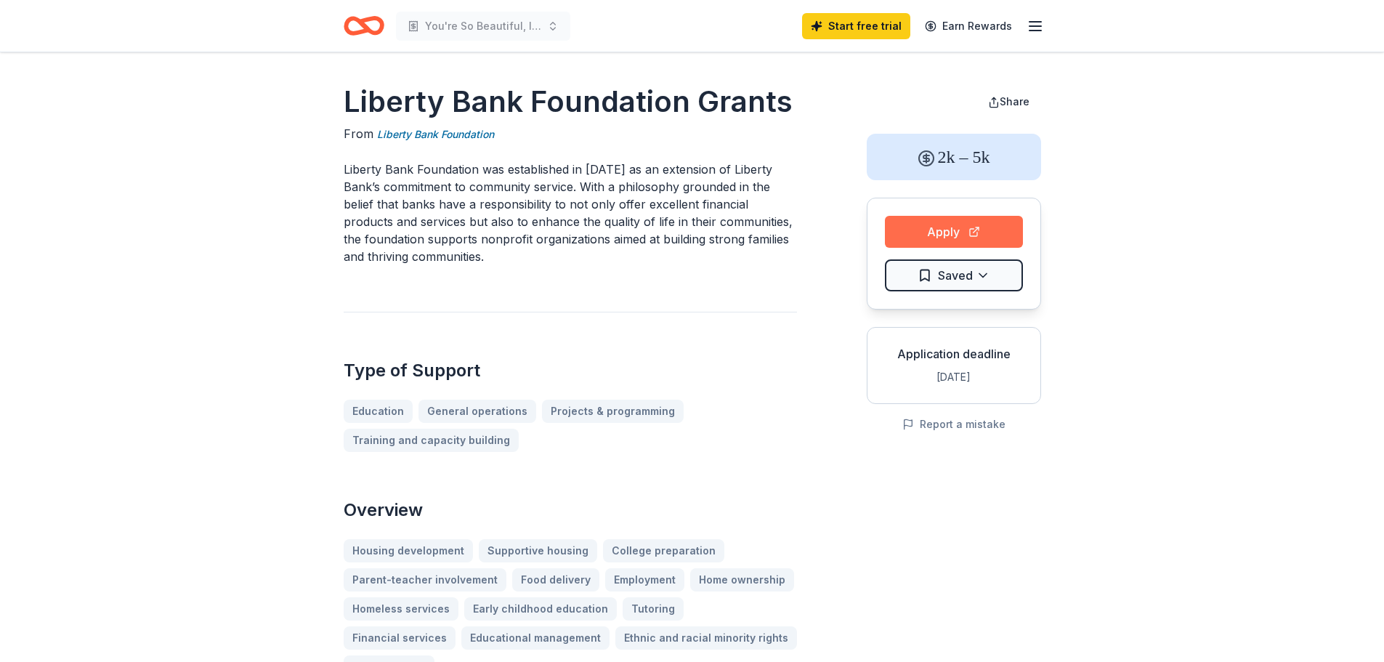
click at [979, 228] on button "Apply" at bounding box center [954, 232] width 138 height 32
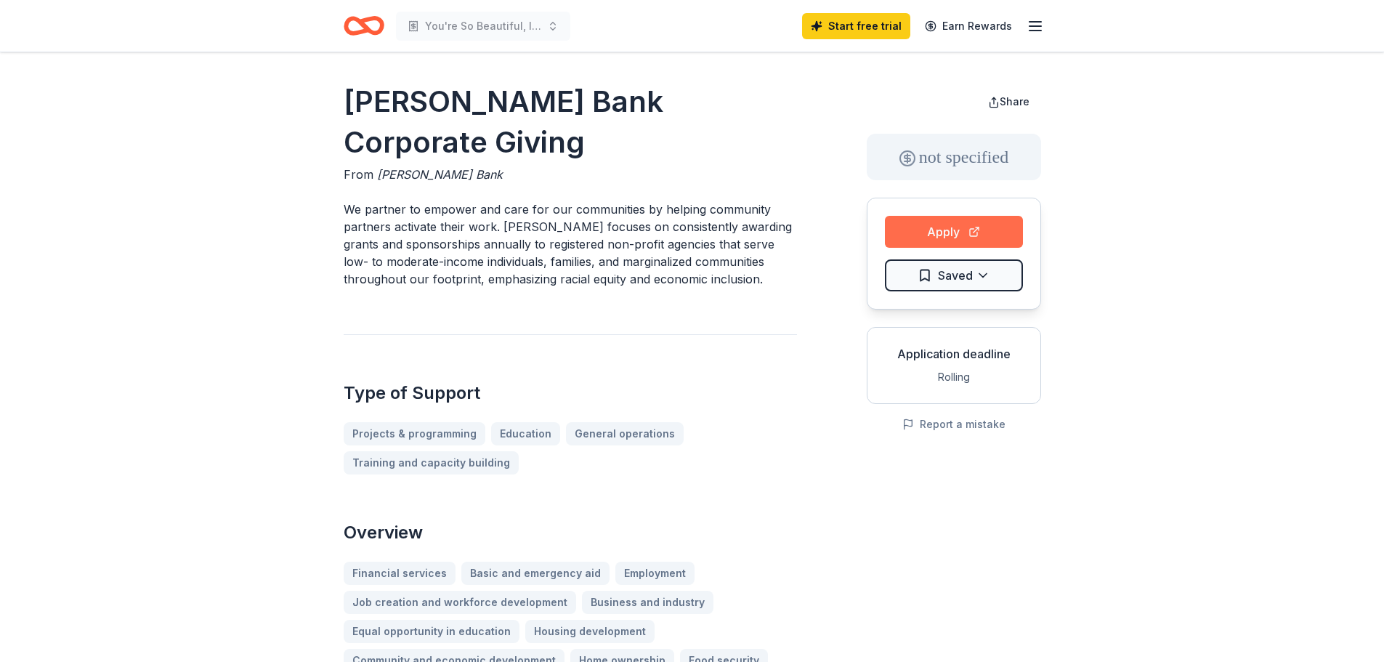
click at [966, 227] on button "Apply" at bounding box center [954, 232] width 138 height 32
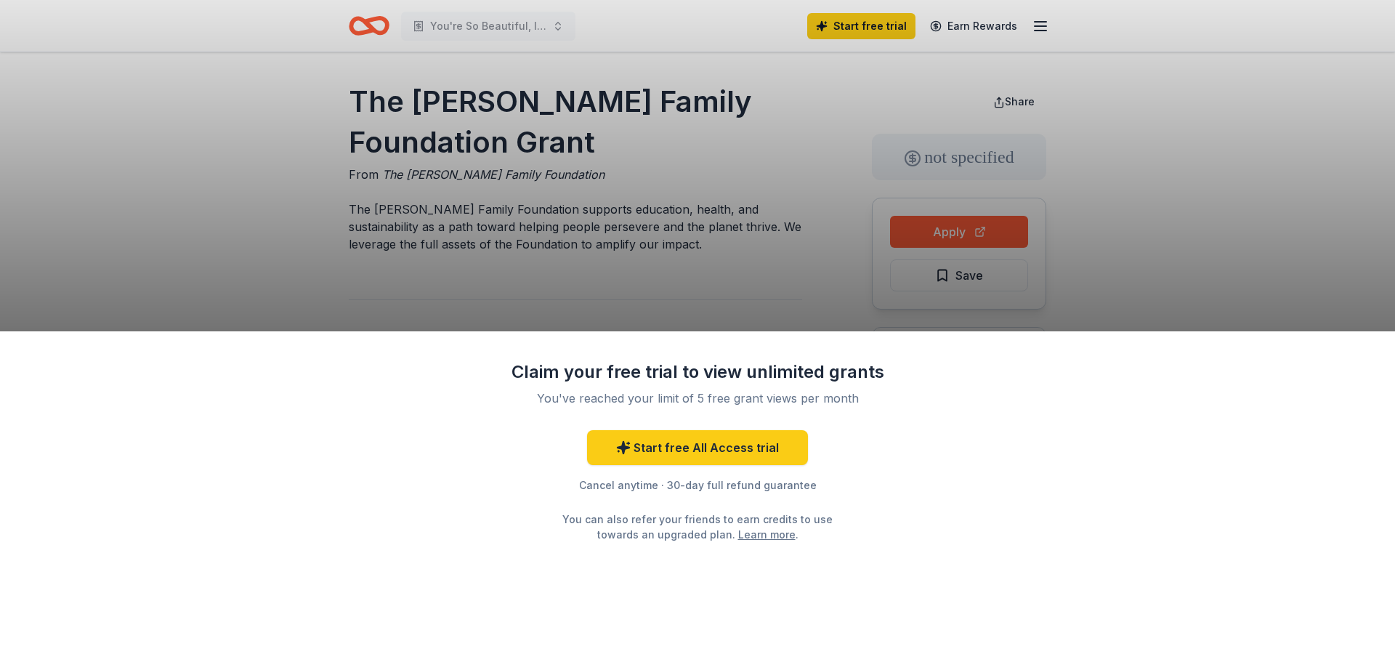
click at [1183, 229] on div "Claim your free trial to view unlimited grants You've reached your limit of 5 f…" at bounding box center [697, 331] width 1395 height 662
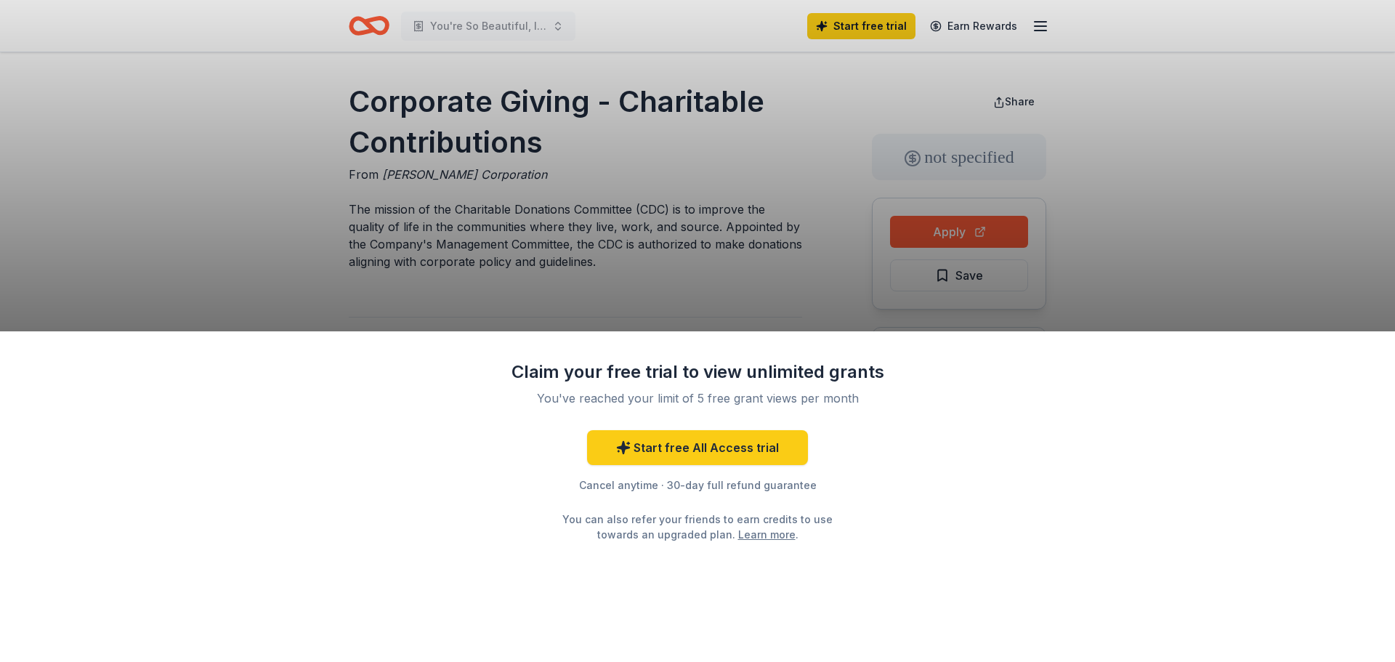
click at [989, 230] on div "Claim your free trial to view unlimited grants You've reached your limit of 5 f…" at bounding box center [697, 331] width 1395 height 662
click at [1178, 225] on div "Claim your free trial to view unlimited grants You've reached your limit of 5 f…" at bounding box center [697, 331] width 1395 height 662
click at [1052, 427] on div "Claim your free trial to view unlimited grants You've reached your limit of 5 f…" at bounding box center [697, 496] width 1395 height 331
click at [1036, 494] on div "Claim your free trial to view unlimited grants You've reached your limit of 5 f…" at bounding box center [697, 496] width 1395 height 331
click at [283, 249] on div "Claim your free trial to view unlimited grants You've reached your limit of 5 f…" at bounding box center [697, 331] width 1395 height 662
